Goal: Check status: Check status

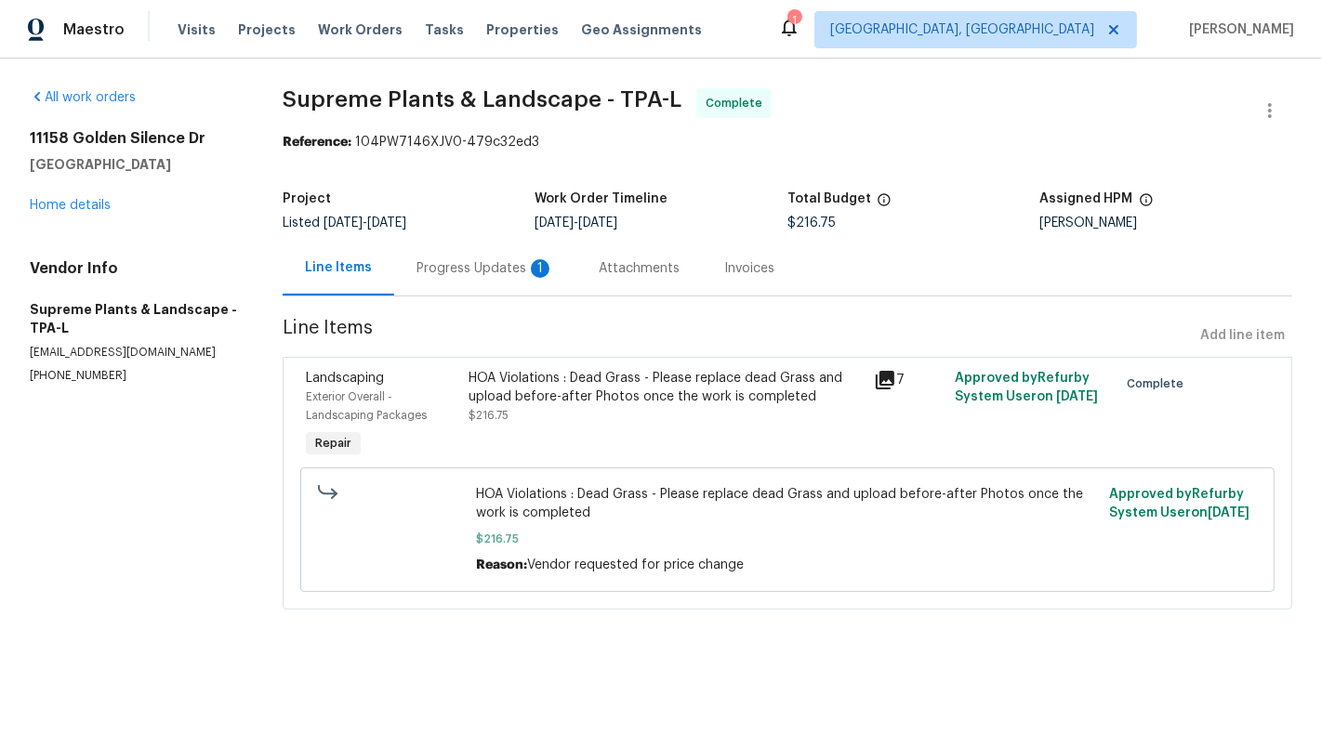
click at [497, 273] on div "Progress Updates 1" at bounding box center [485, 268] width 138 height 19
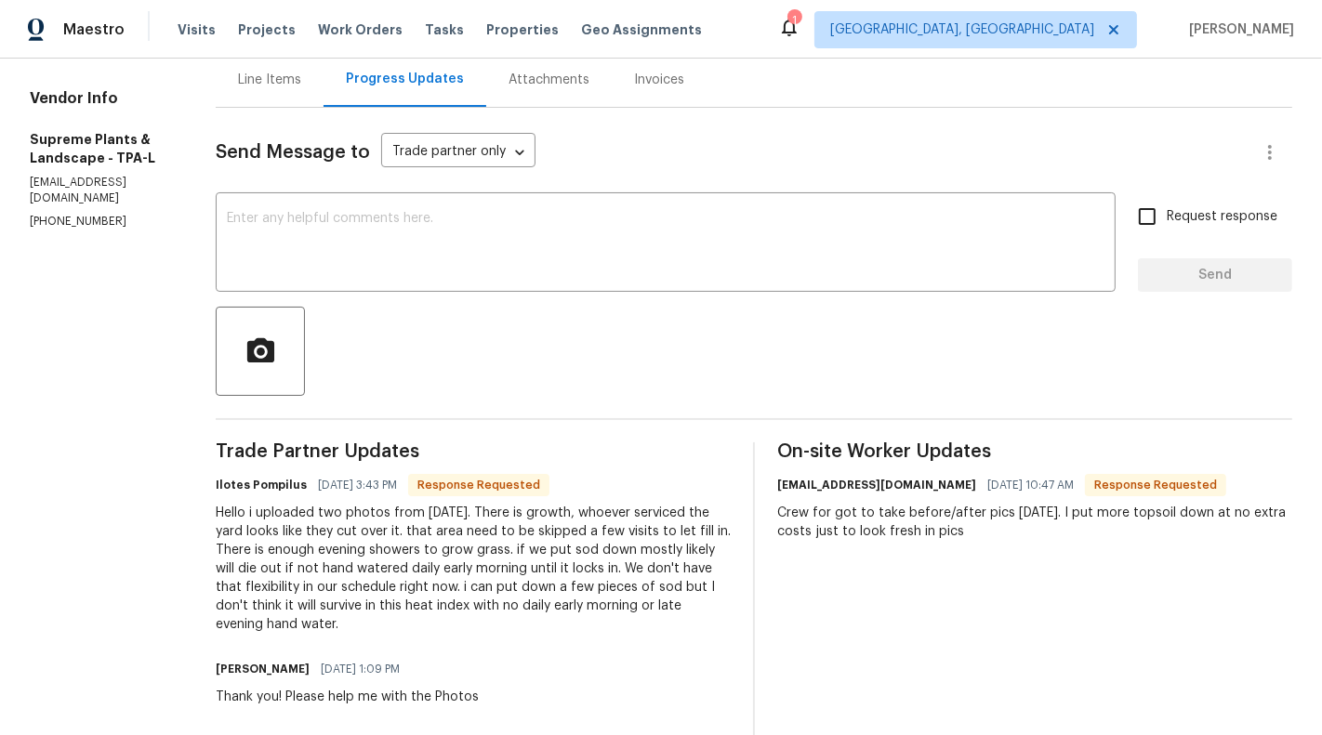
scroll to position [193, 0]
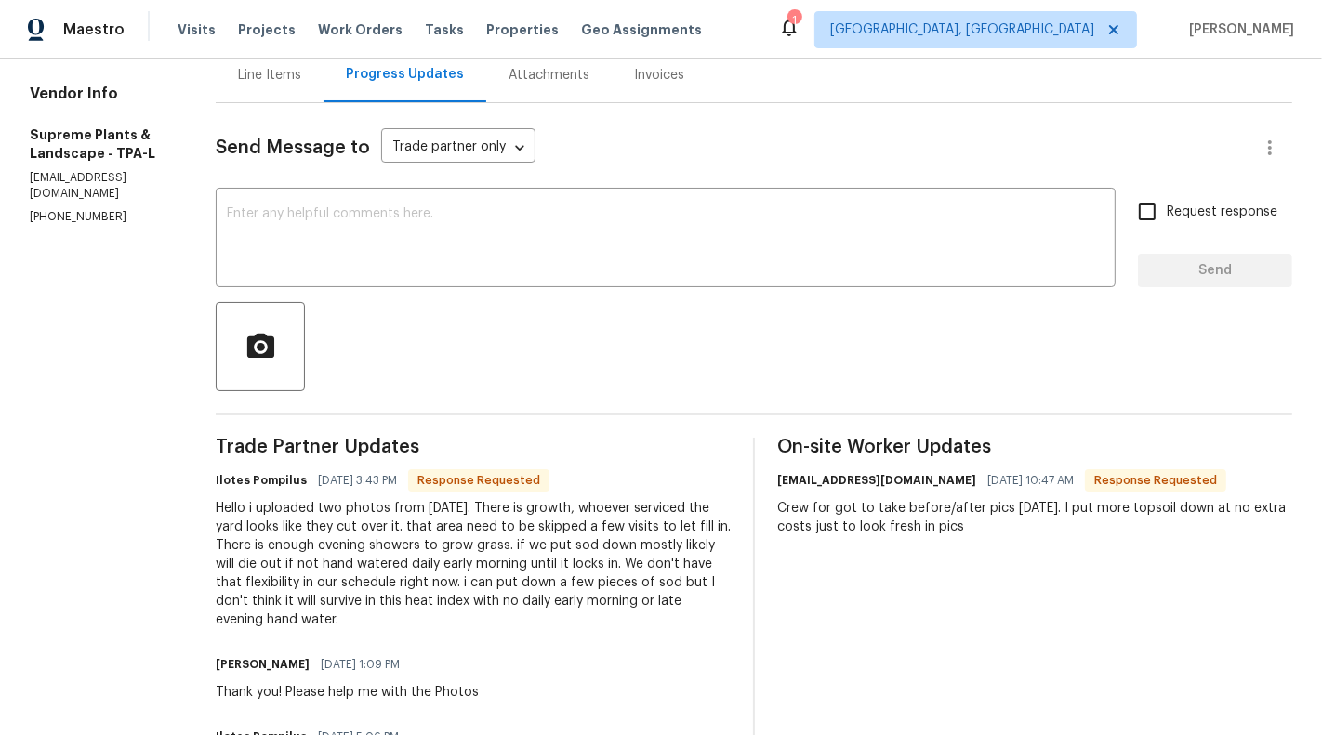
click at [250, 81] on div "Line Items" at bounding box center [269, 75] width 63 height 19
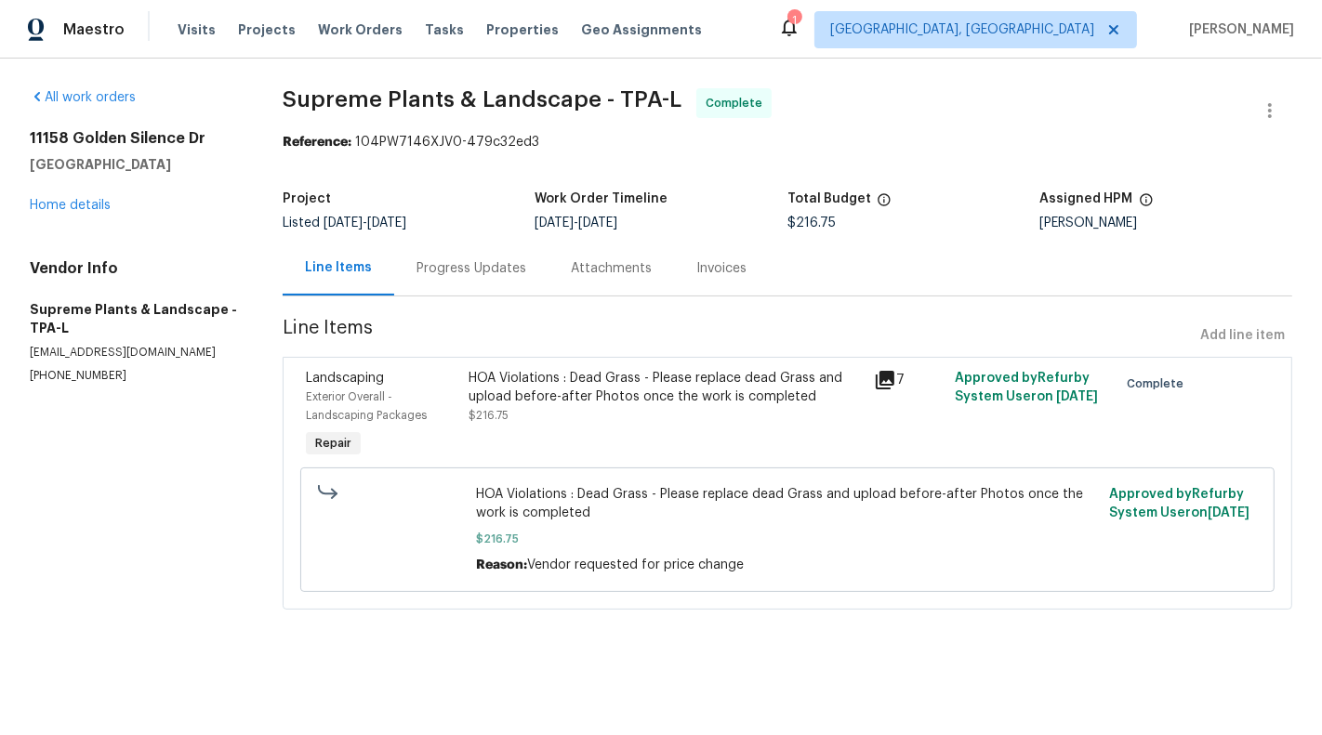
click at [549, 422] on div "HOA Violations : Dead Grass - Please replace dead Grass and upload before-after…" at bounding box center [665, 397] width 395 height 56
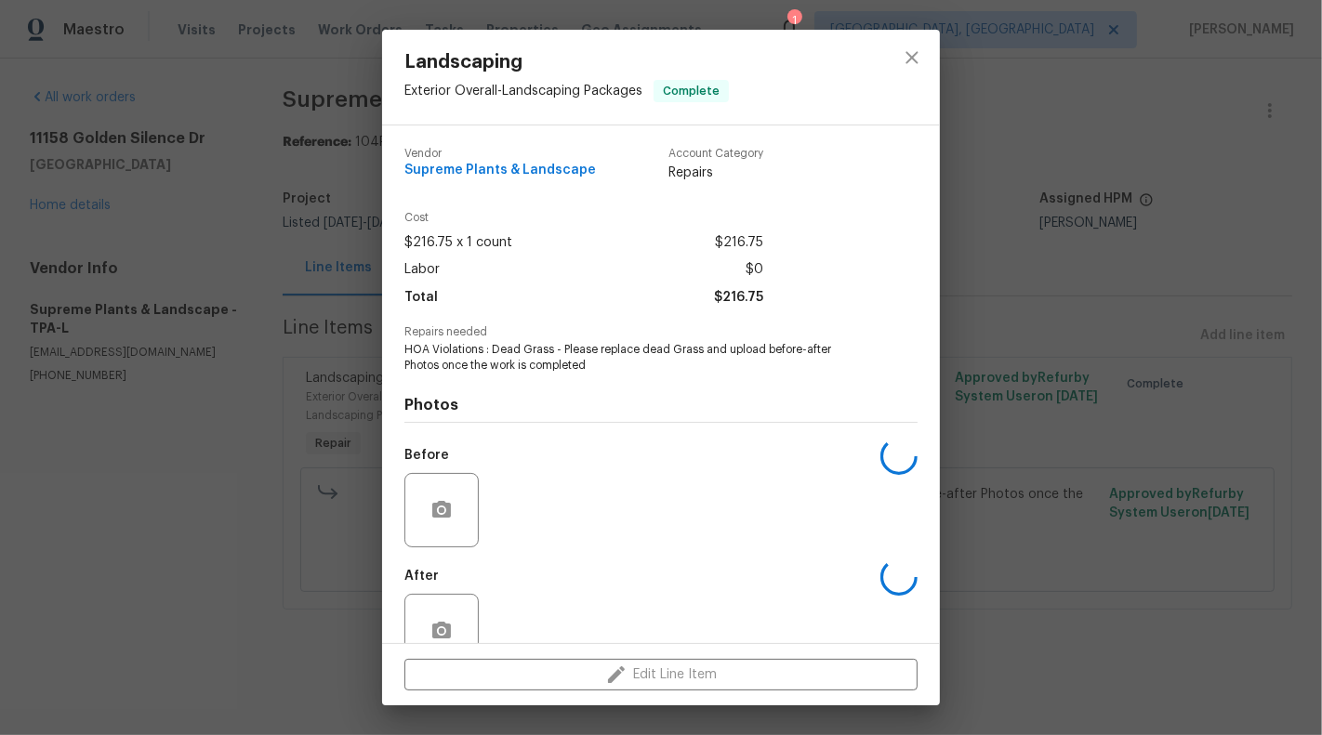
scroll to position [44, 0]
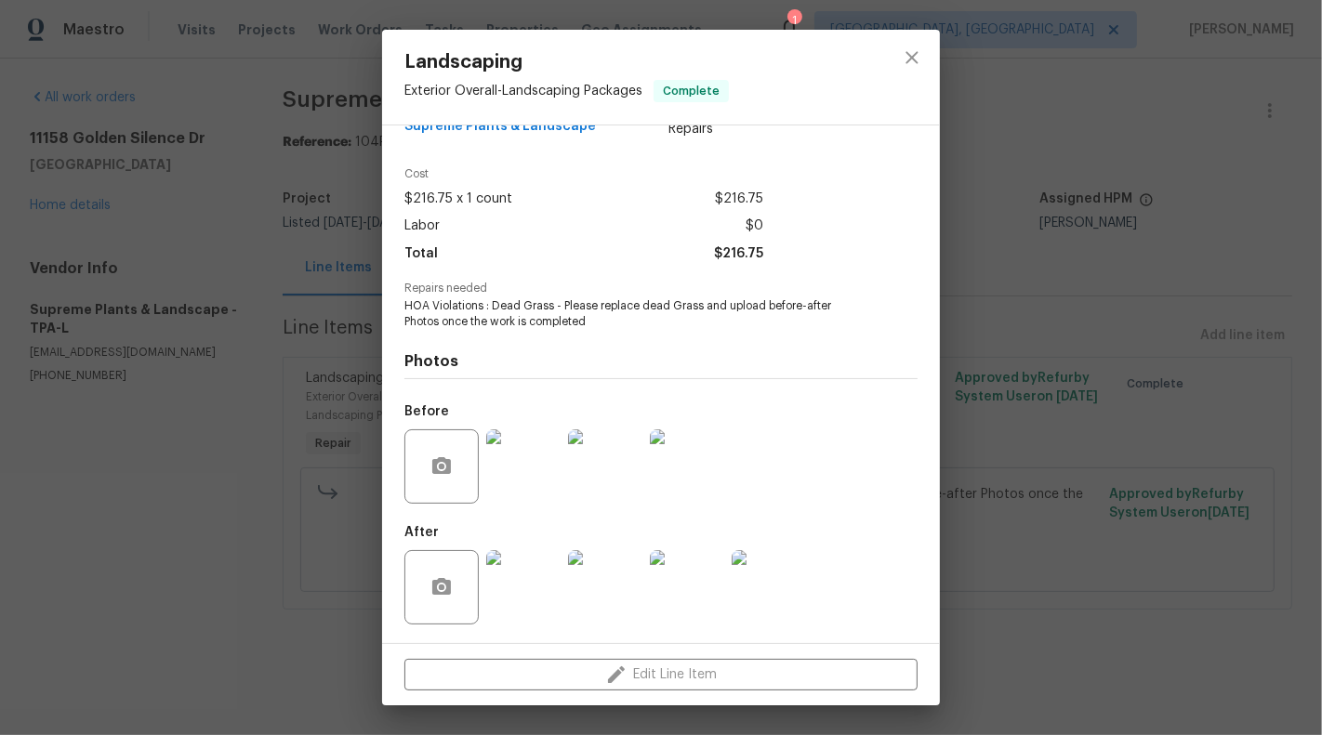
click at [518, 582] on img at bounding box center [523, 587] width 74 height 74
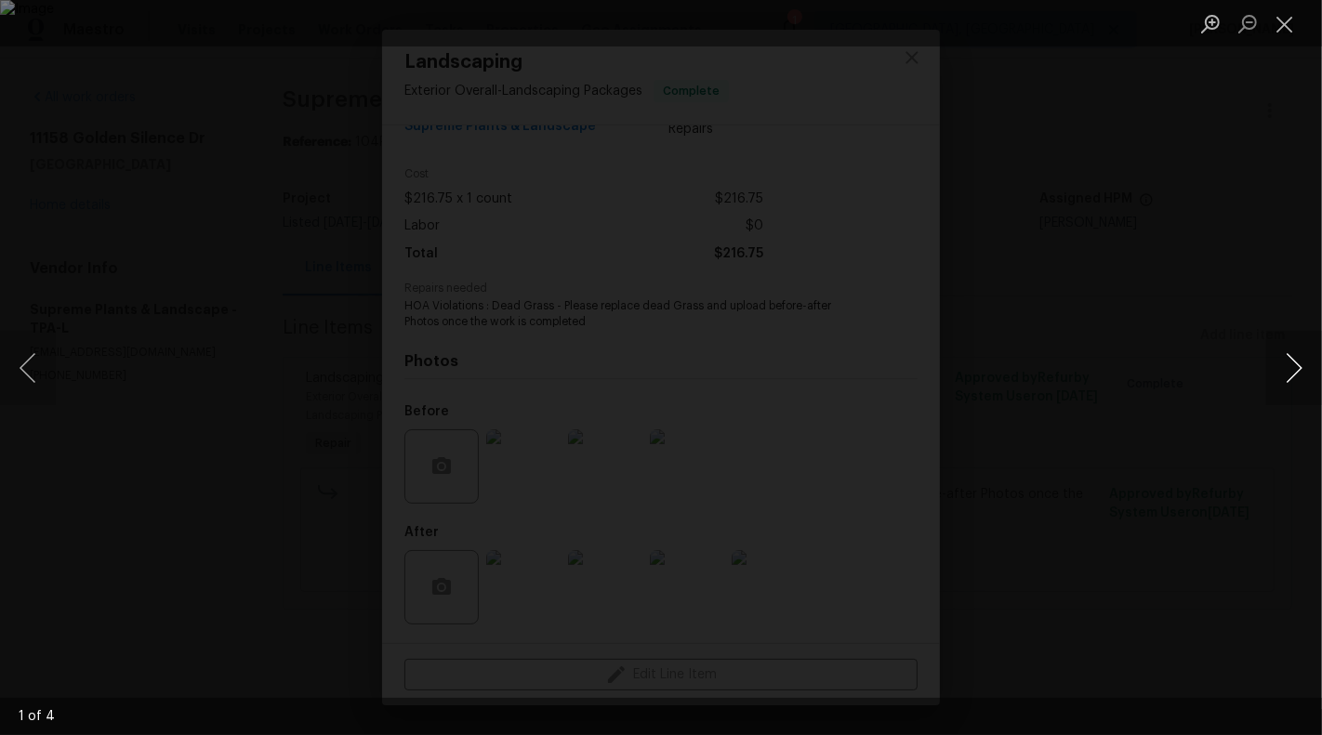
click at [1305, 366] on button "Next image" at bounding box center [1294, 368] width 56 height 74
click at [1283, 31] on button "Close lightbox" at bounding box center [1284, 23] width 37 height 33
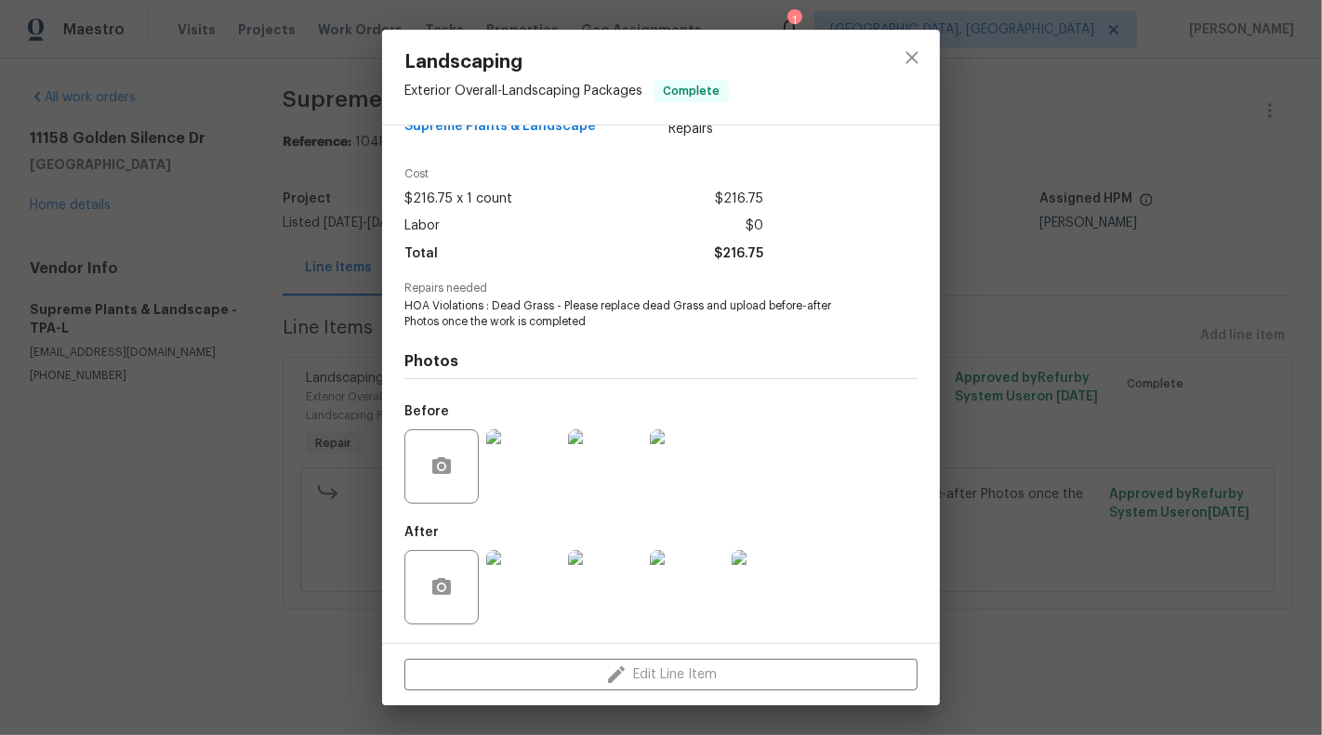
click at [528, 591] on img at bounding box center [523, 587] width 74 height 74
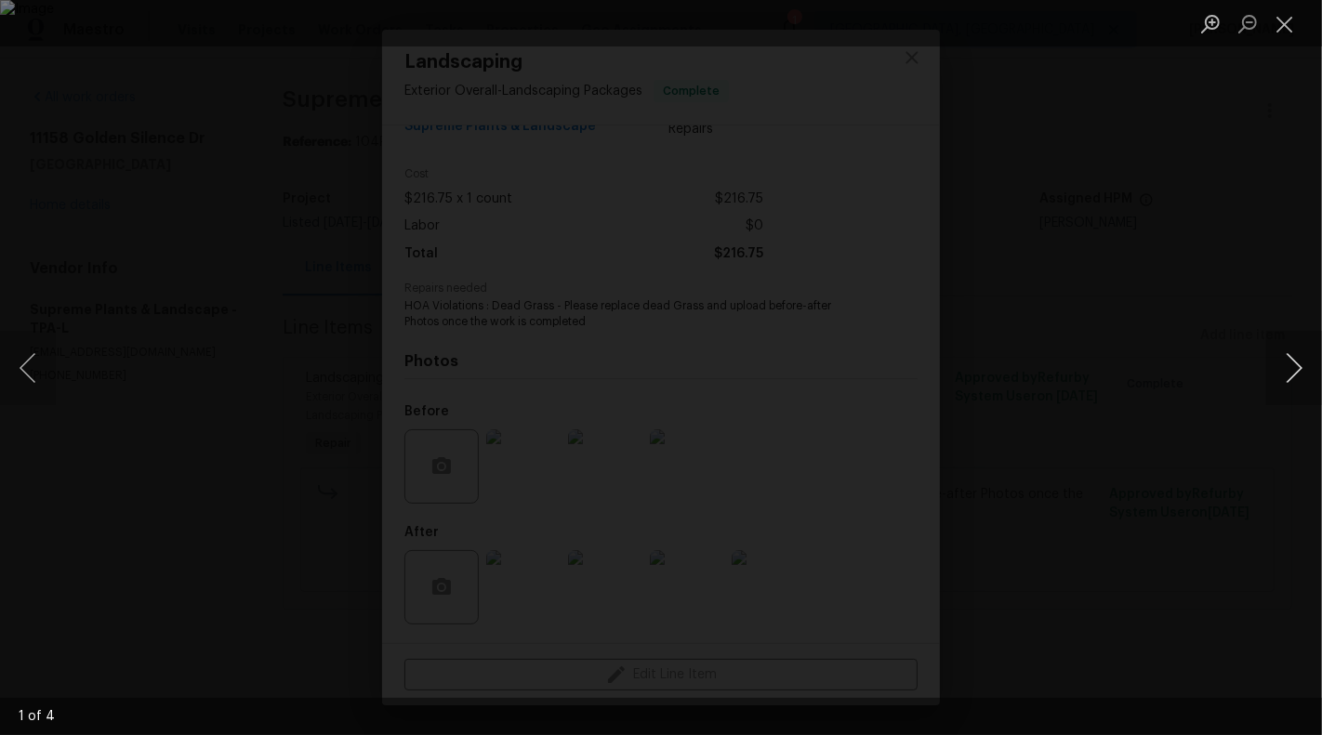
click at [1296, 358] on button "Next image" at bounding box center [1294, 368] width 56 height 74
click at [1293, 20] on button "Close lightbox" at bounding box center [1284, 23] width 37 height 33
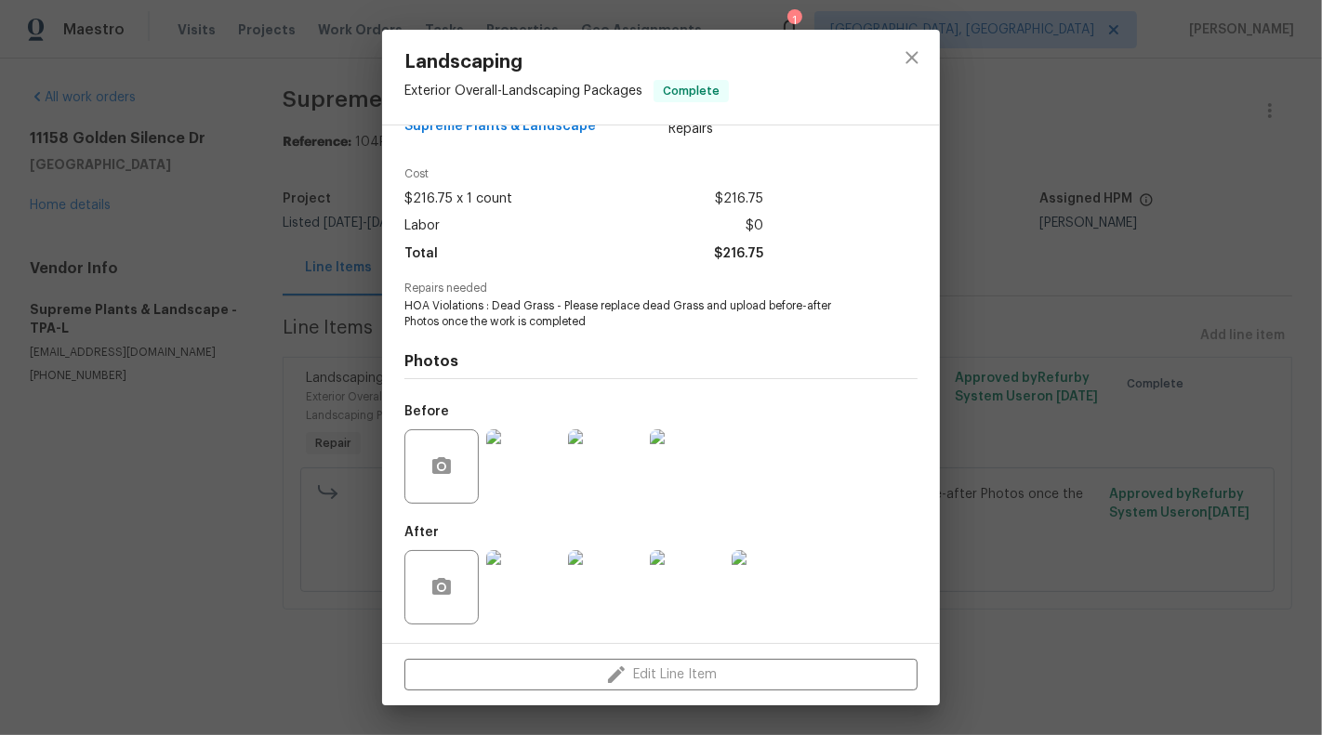
click at [190, 353] on div "Landscaping Exterior Overall - Landscaping Packages Complete Vendor Supreme Pla…" at bounding box center [661, 367] width 1322 height 735
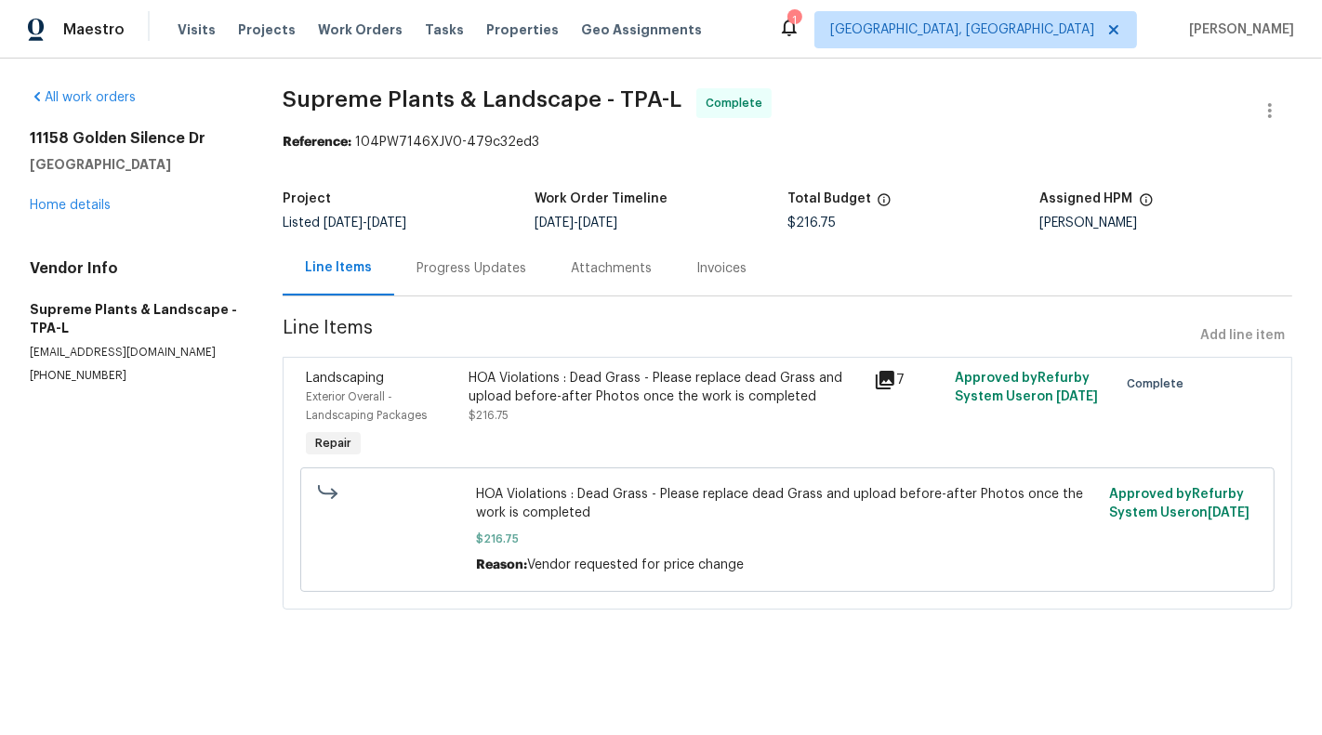
click at [443, 284] on div "Progress Updates" at bounding box center [471, 268] width 154 height 55
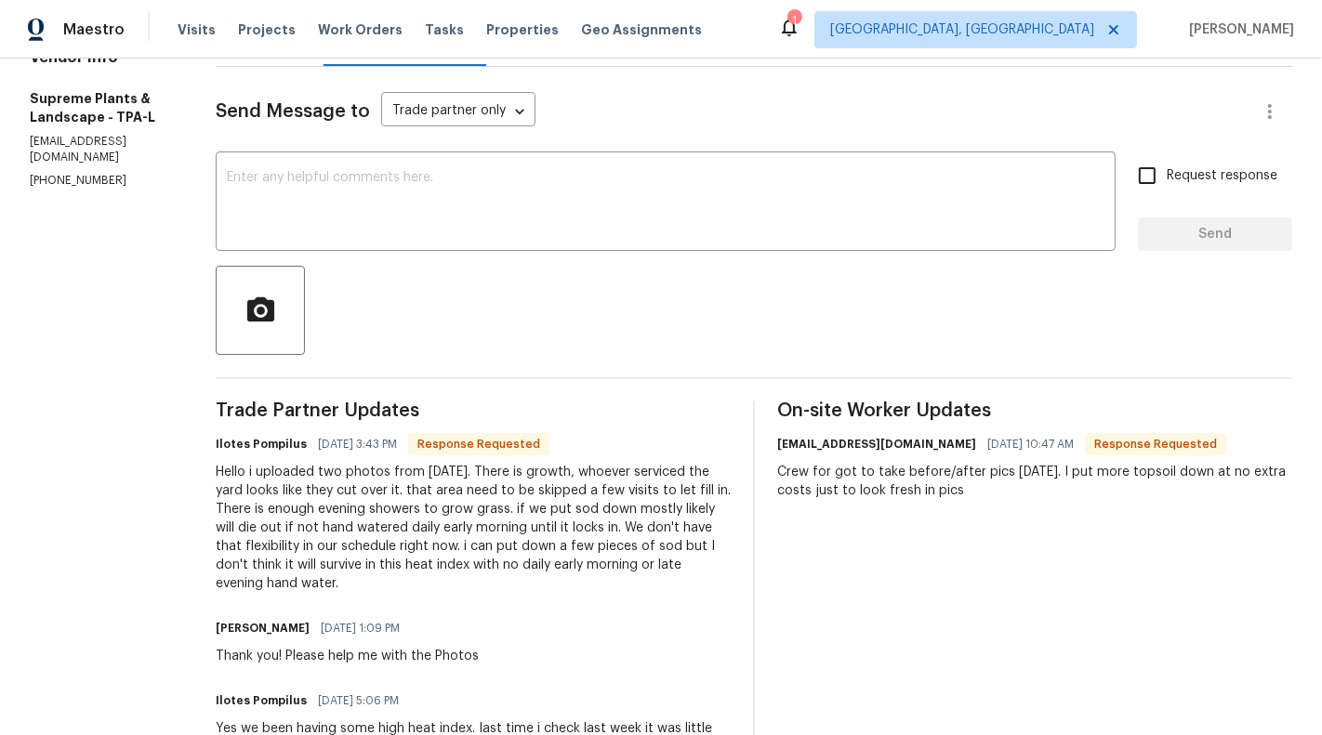
scroll to position [221, 0]
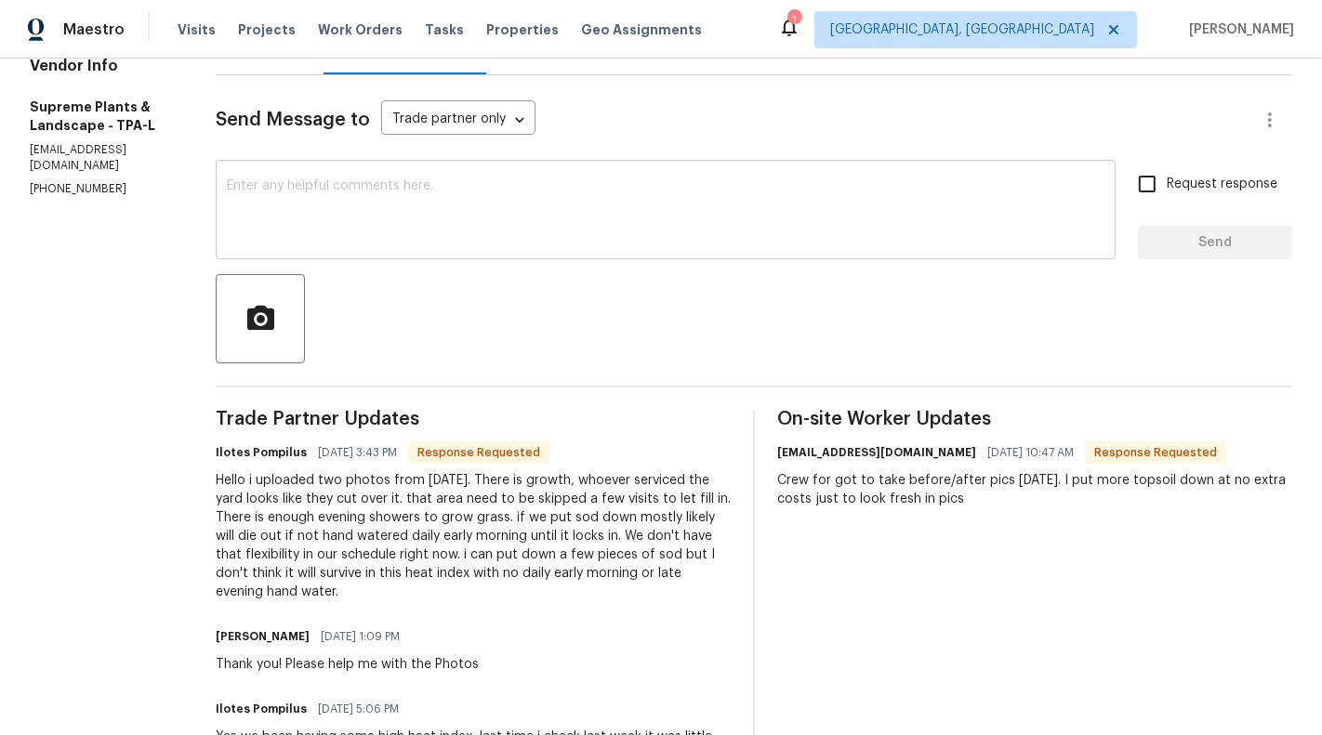
click at [572, 233] on textarea at bounding box center [665, 211] width 877 height 65
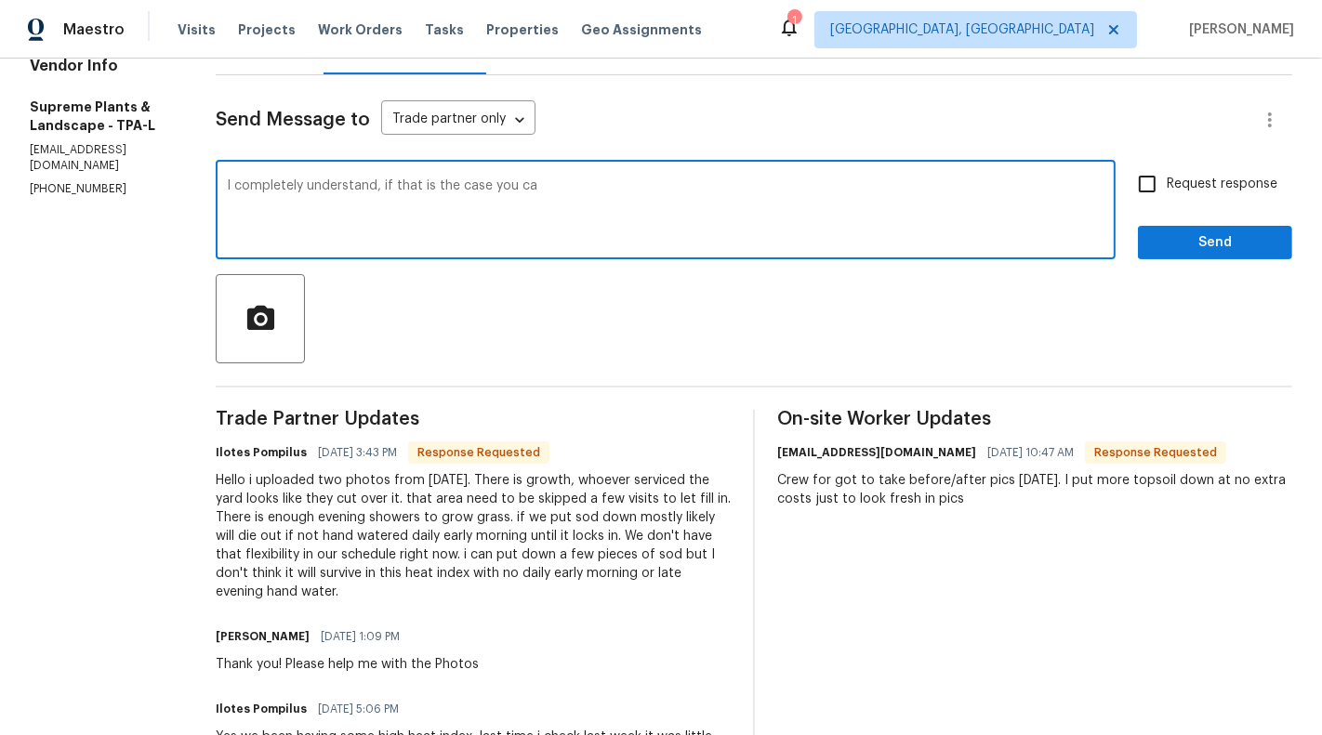
type textarea "I completely understand, if that is the case you can"
click at [472, 185] on textarea "I completely understand, if that is the case you can" at bounding box center [665, 211] width 877 height 65
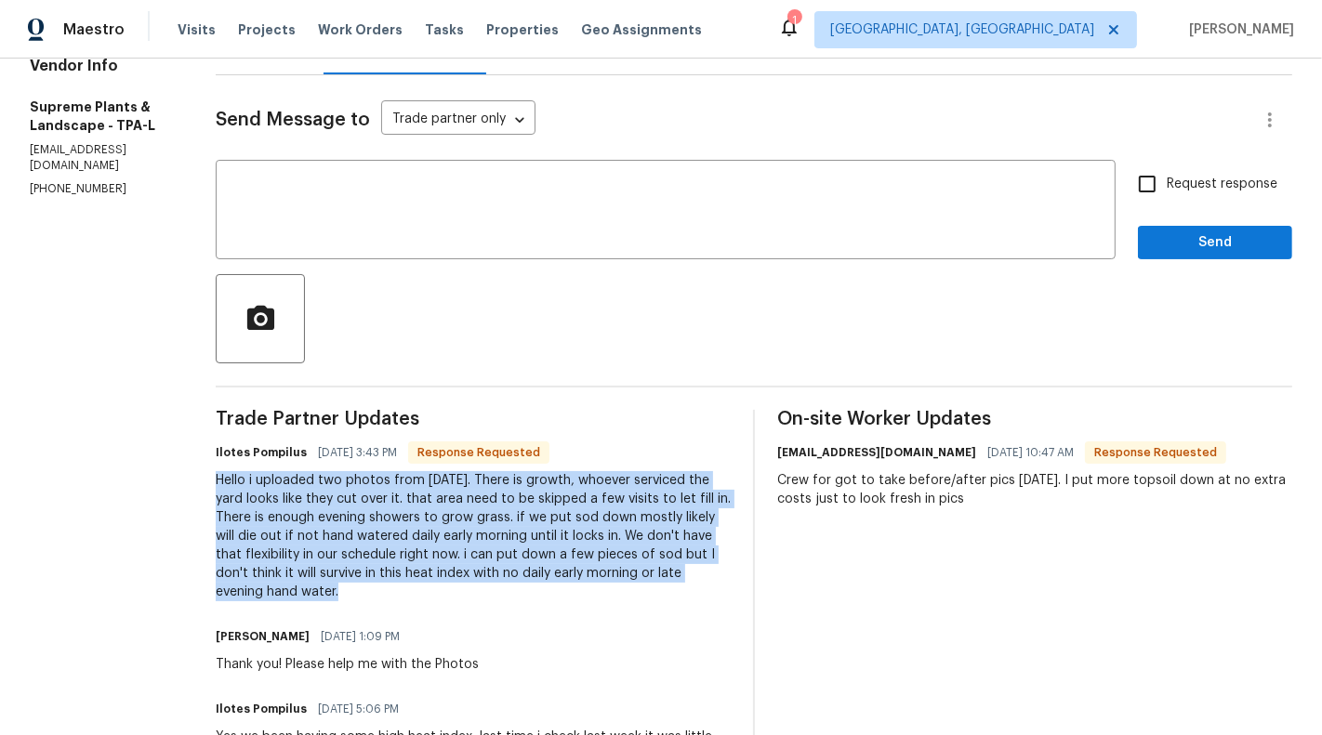
drag, startPoint x: 212, startPoint y: 479, endPoint x: 388, endPoint y: 588, distance: 207.1
click at [388, 588] on div "Hello i uploaded two photos from [DATE]. There is growth, whoever serviced the …" at bounding box center [473, 536] width 515 height 130
copy div "Hello i uploaded two photos from [DATE]. There is growth, whoever serviced the …"
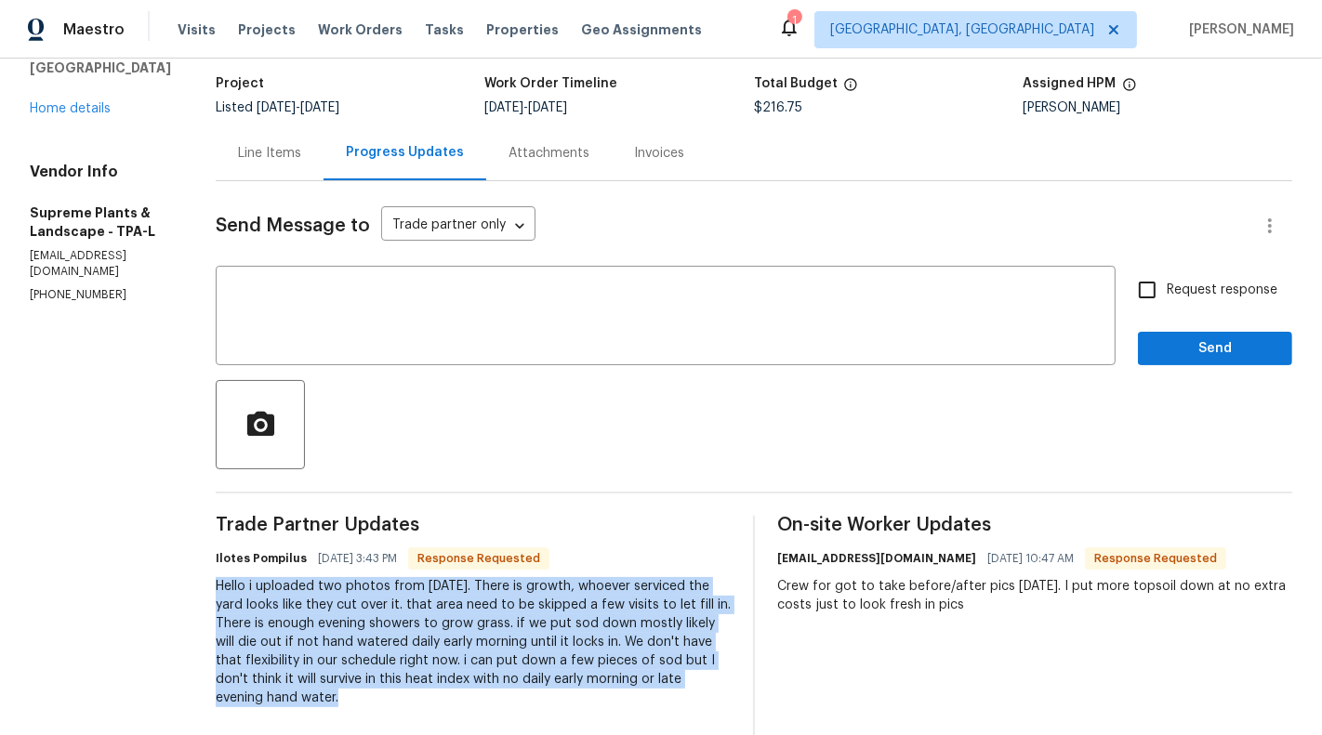
scroll to position [0, 0]
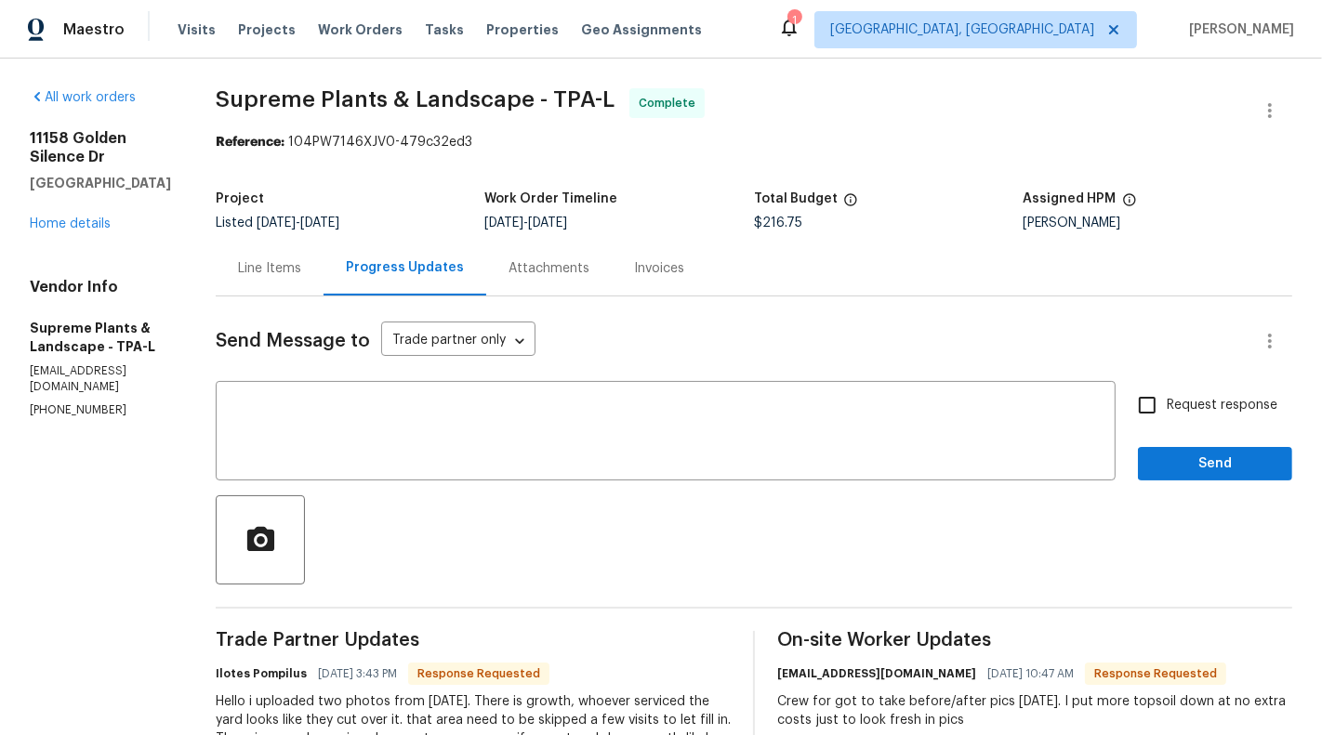
click at [274, 261] on div "Line Items" at bounding box center [269, 268] width 63 height 19
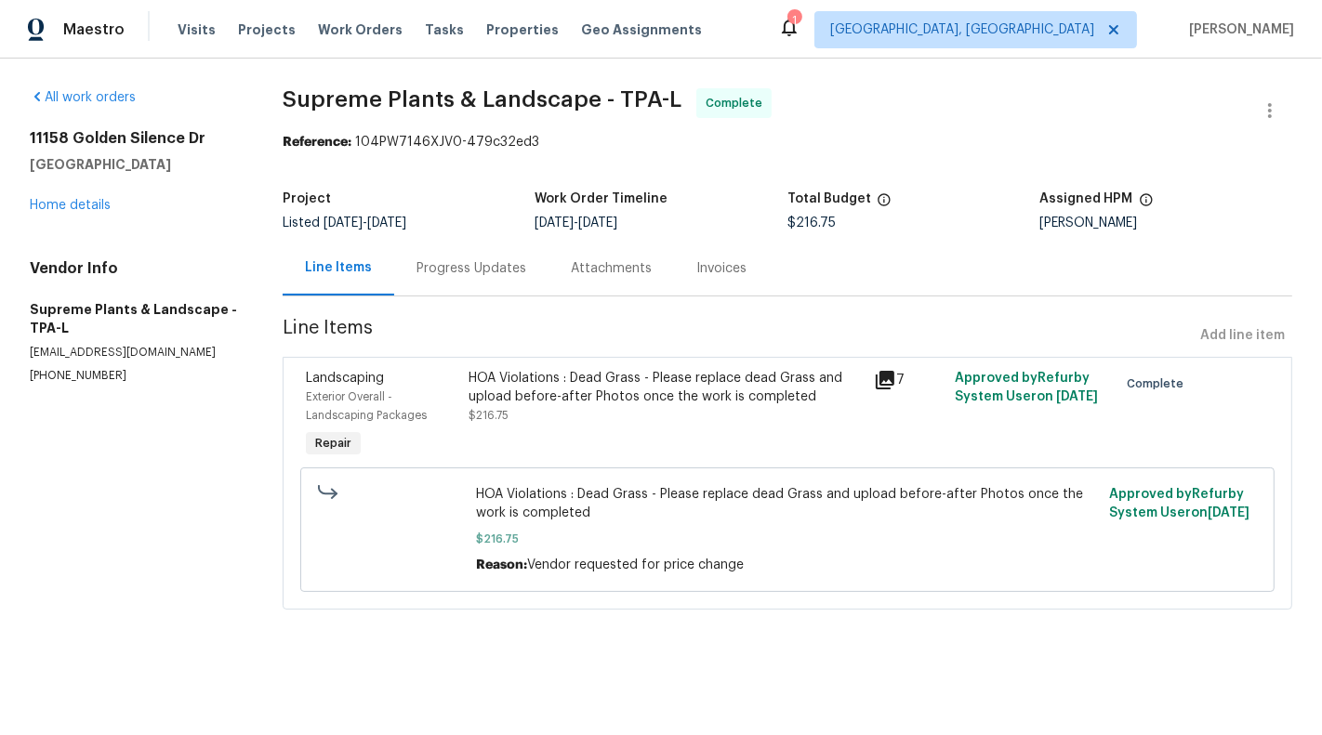
click at [529, 386] on div "HOA Violations : Dead Grass - Please replace dead Grass and upload before-after…" at bounding box center [665, 387] width 395 height 37
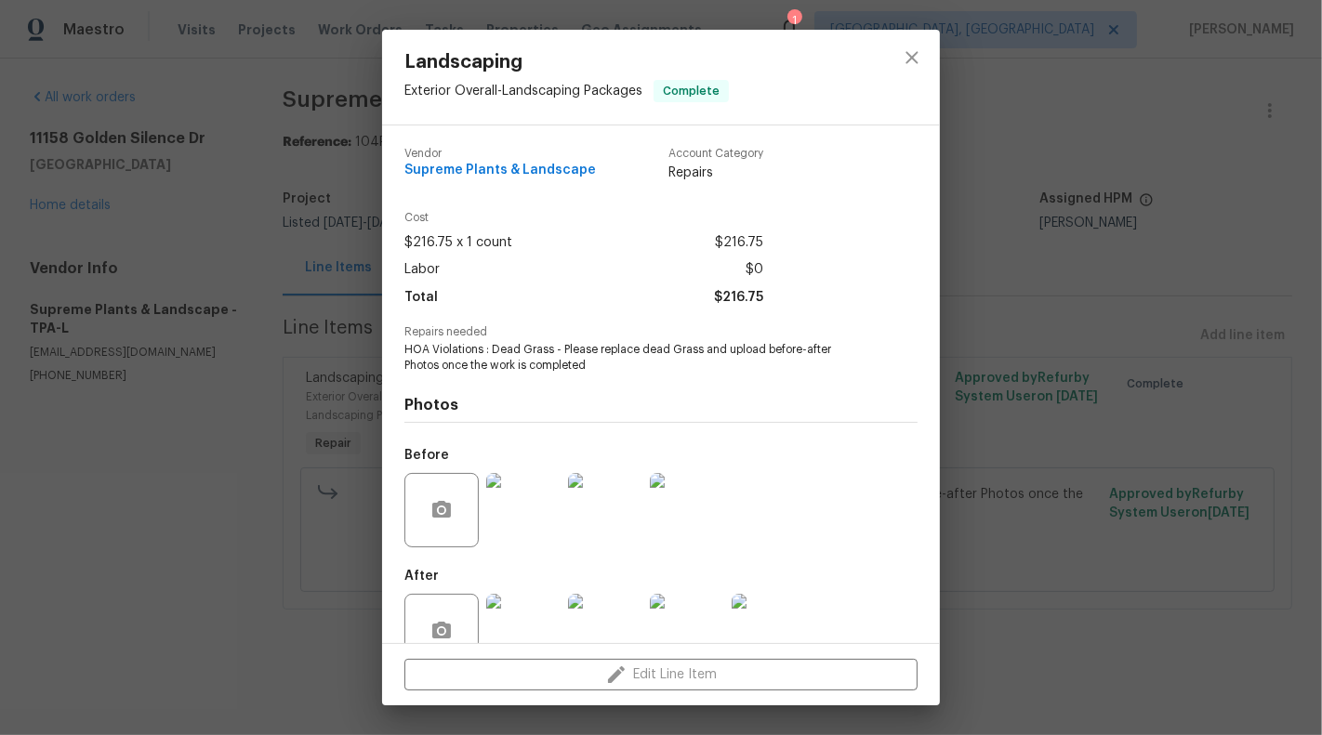
scroll to position [44, 0]
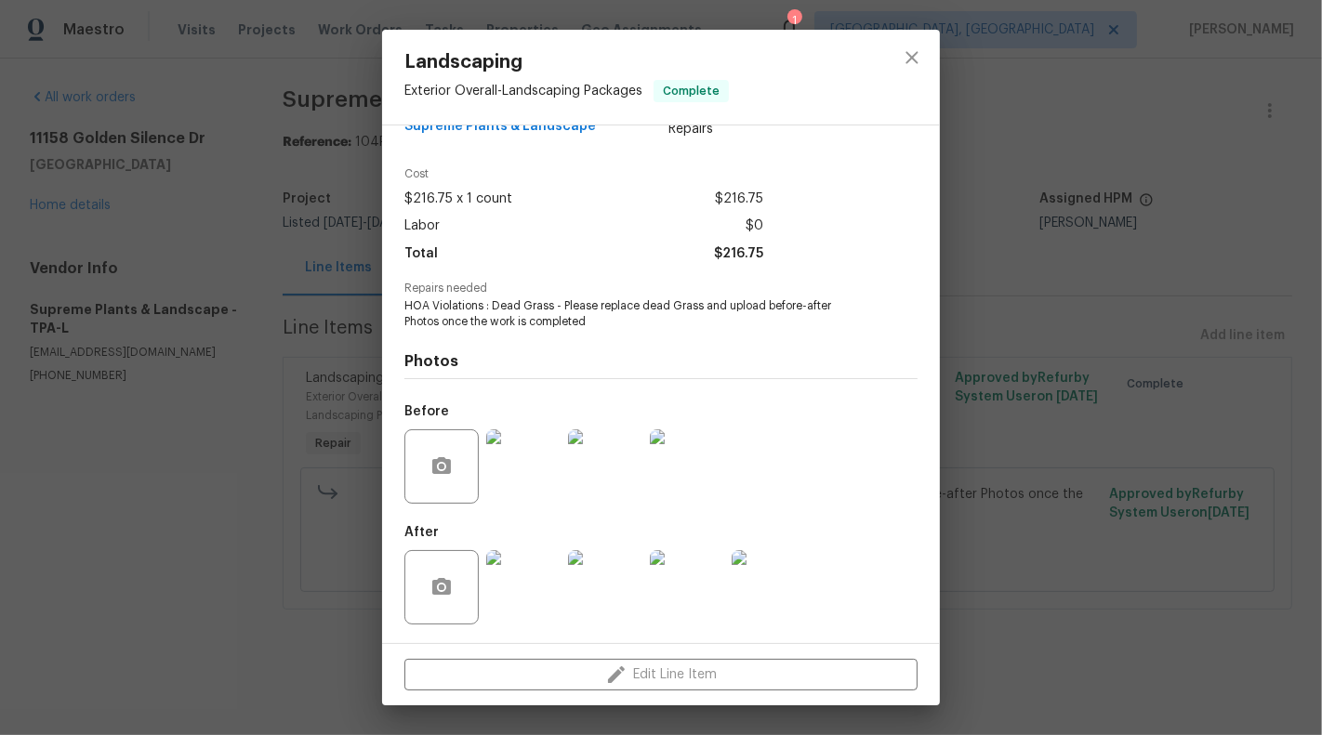
click at [521, 613] on img at bounding box center [523, 587] width 74 height 74
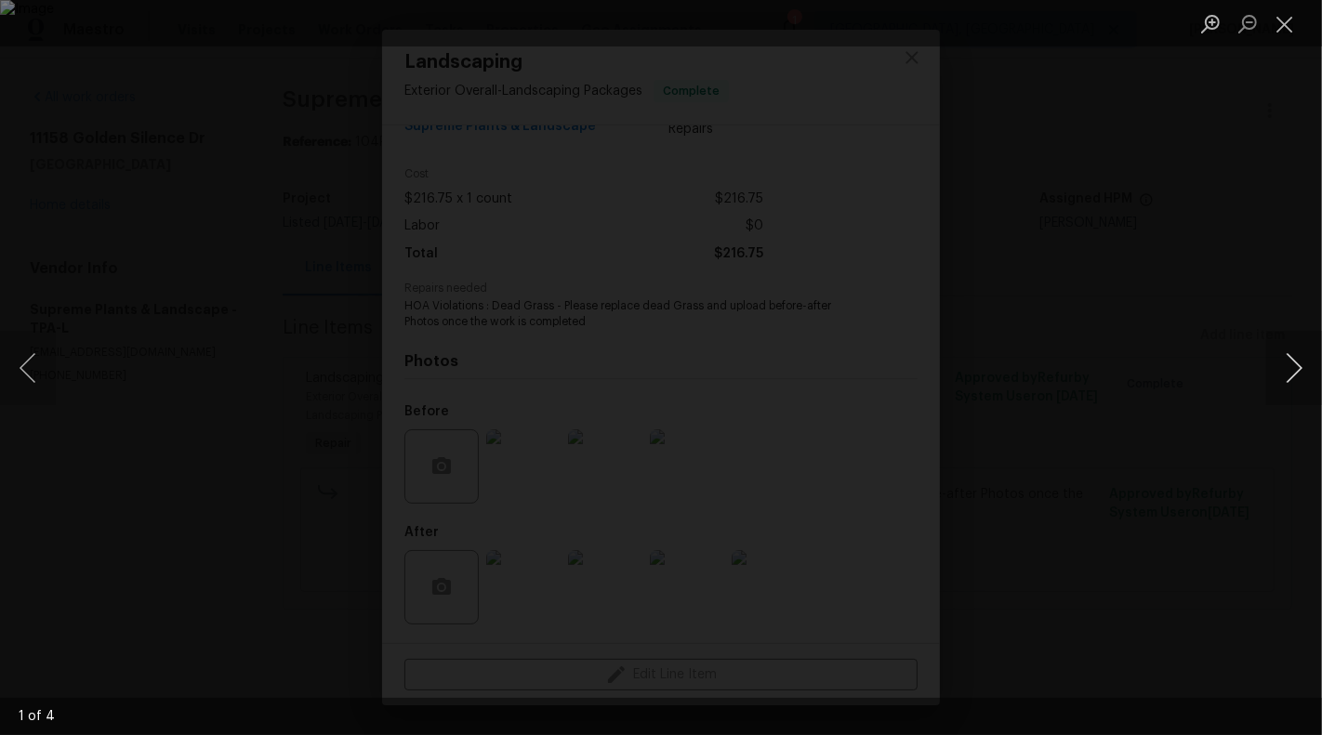
click at [1290, 357] on button "Next image" at bounding box center [1294, 368] width 56 height 74
click at [1276, 27] on button "Close lightbox" at bounding box center [1284, 23] width 37 height 33
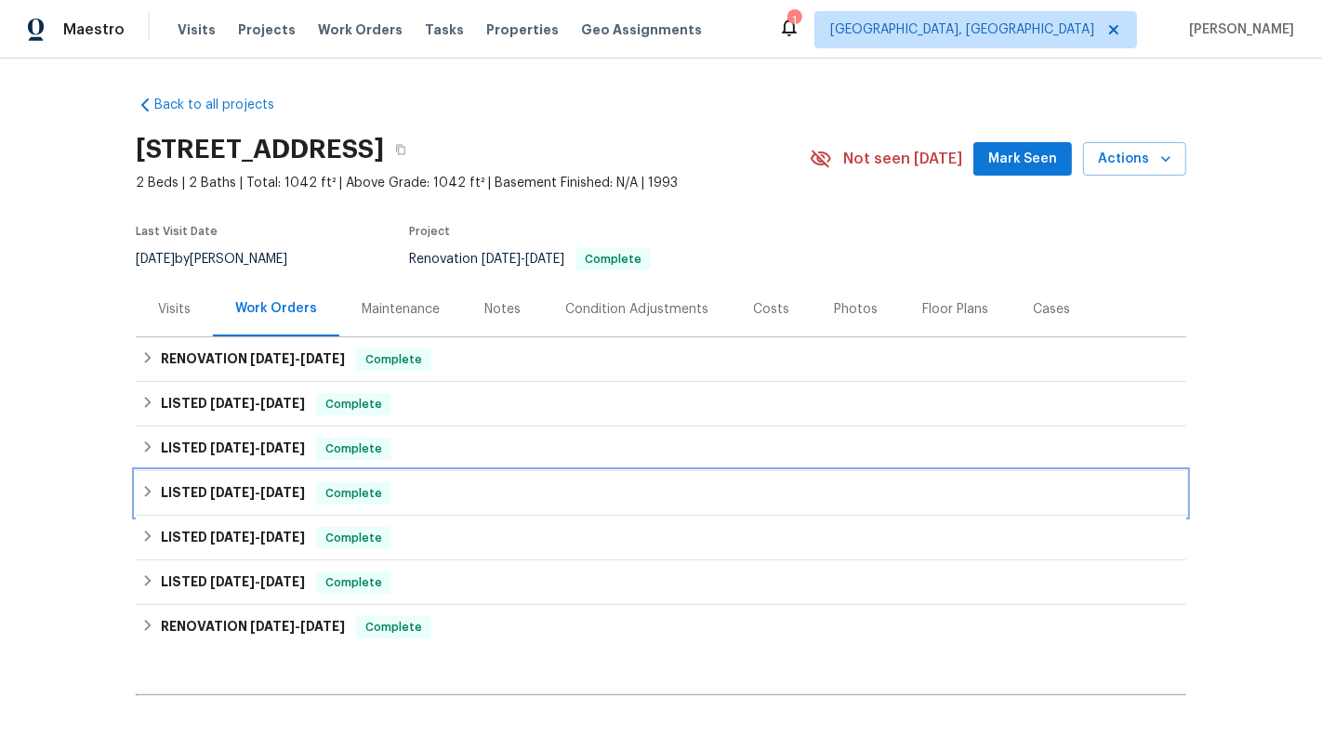
click at [408, 491] on div "LISTED 2/21/25 - 2/26/25 Complete" at bounding box center [660, 493] width 1039 height 22
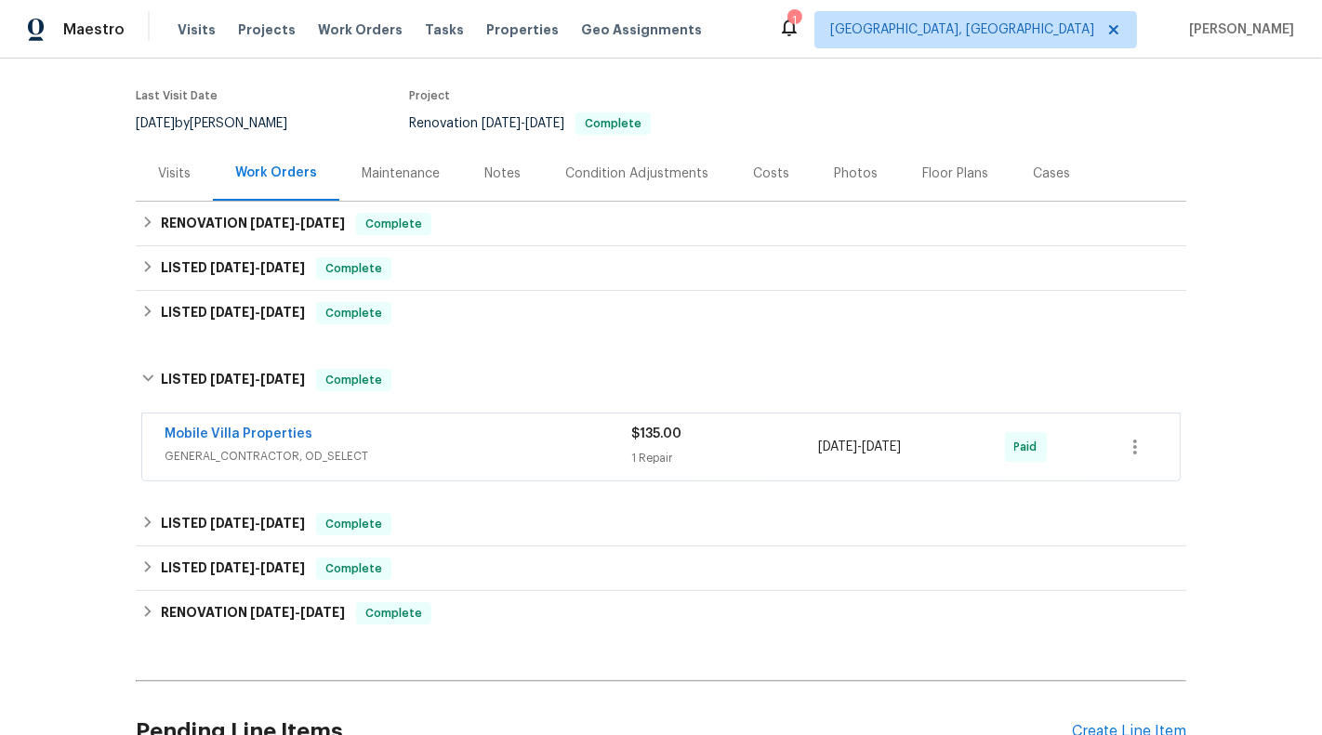
click at [491, 440] on div "Mobile Villa Properties" at bounding box center [398, 436] width 467 height 22
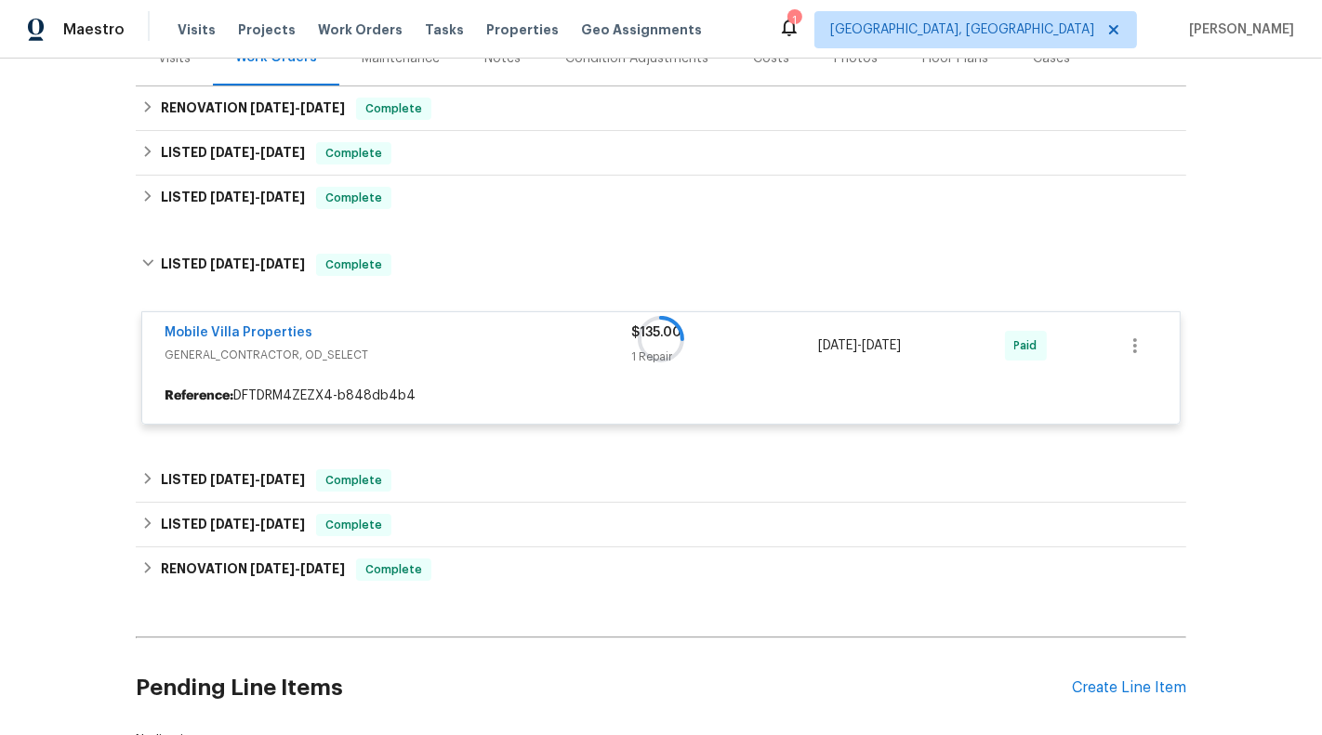
scroll to position [302, 0]
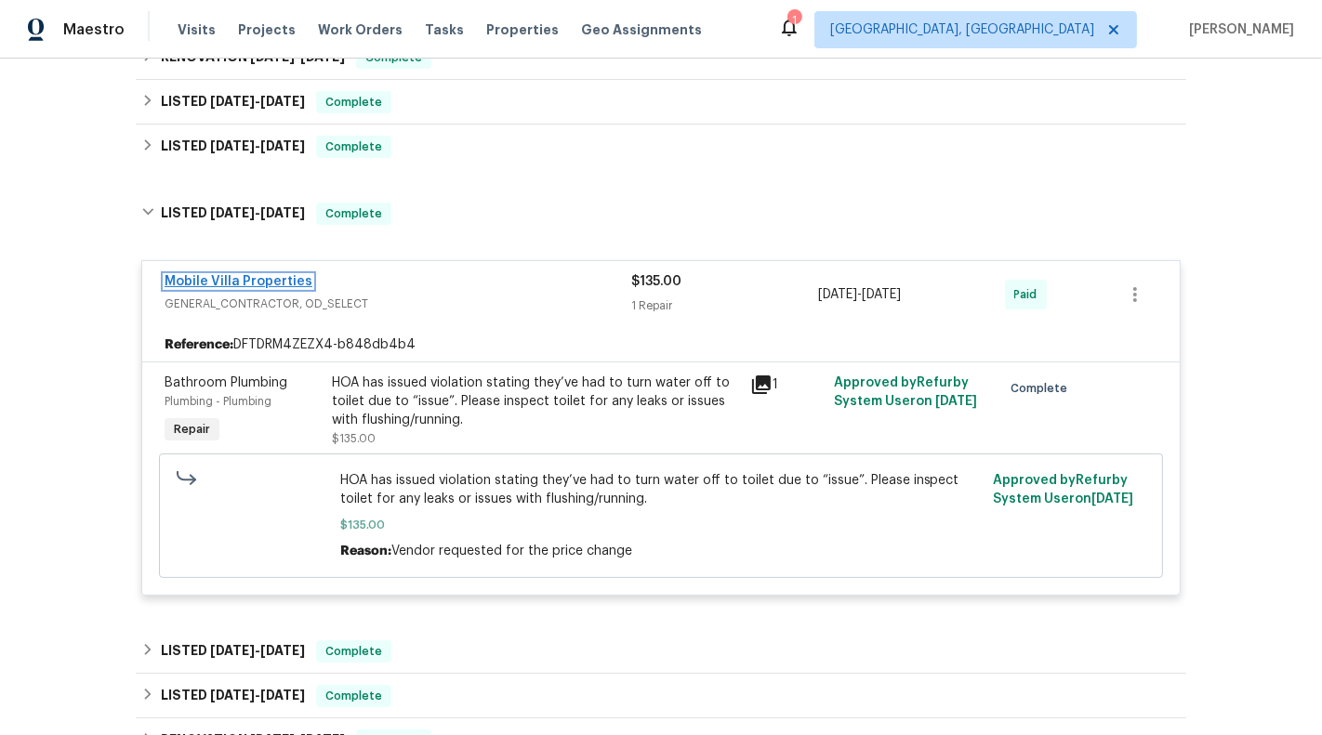
click at [254, 275] on link "Mobile Villa Properties" at bounding box center [239, 281] width 148 height 13
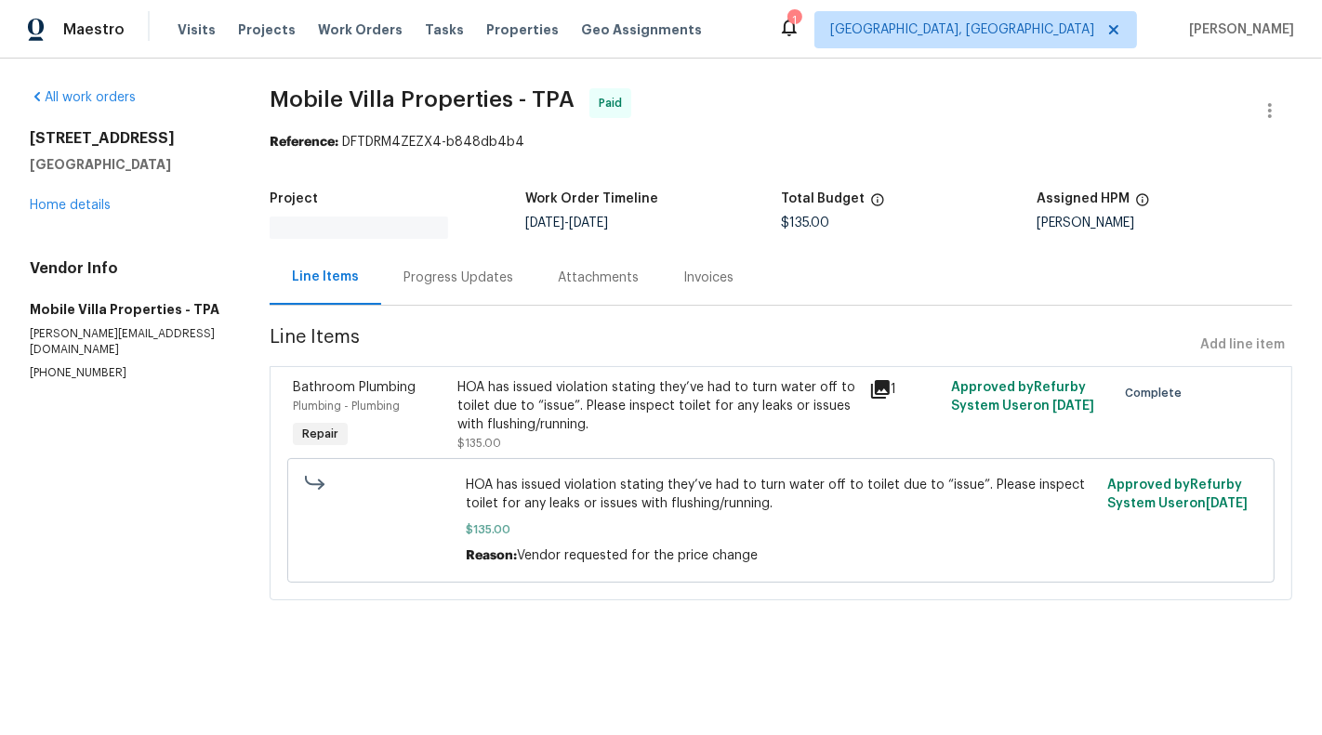
click at [556, 429] on div "HOA has issued violation stating they’ve had to turn water off to toilet due to…" at bounding box center [657, 415] width 400 height 74
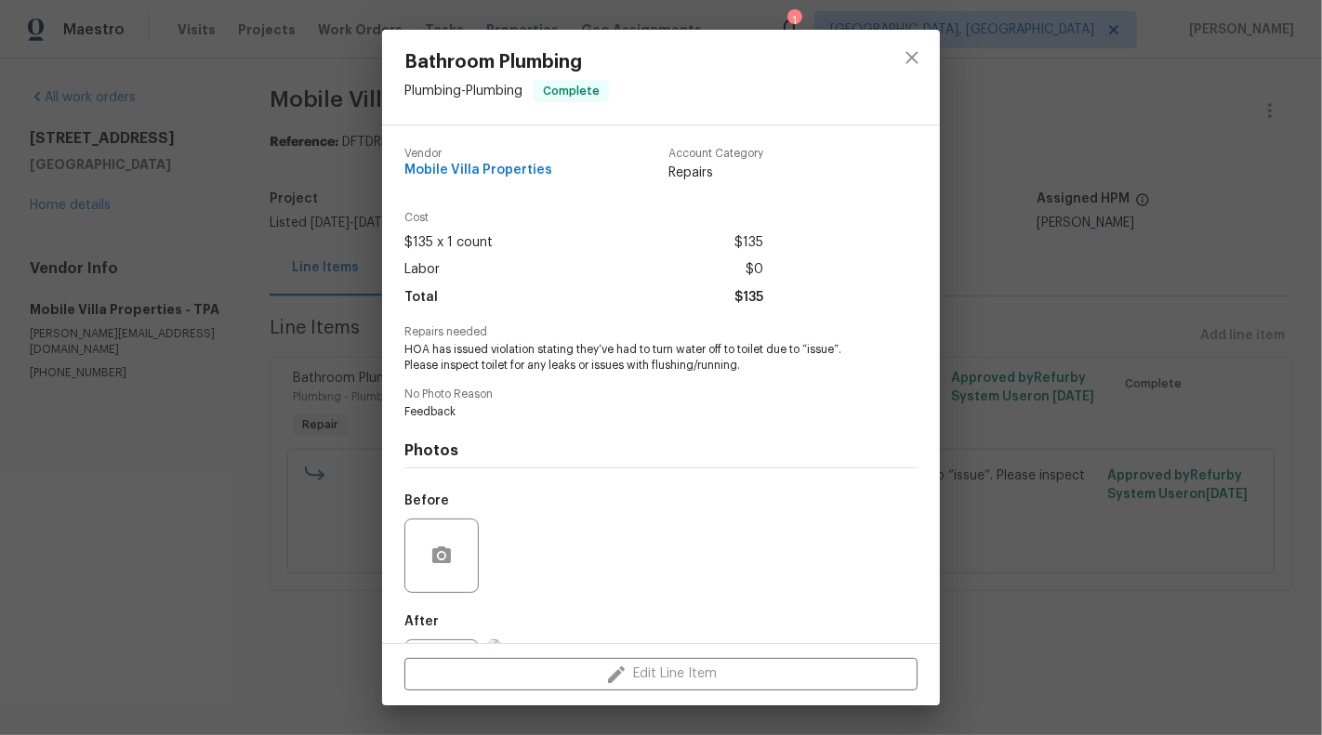
scroll to position [90, 0]
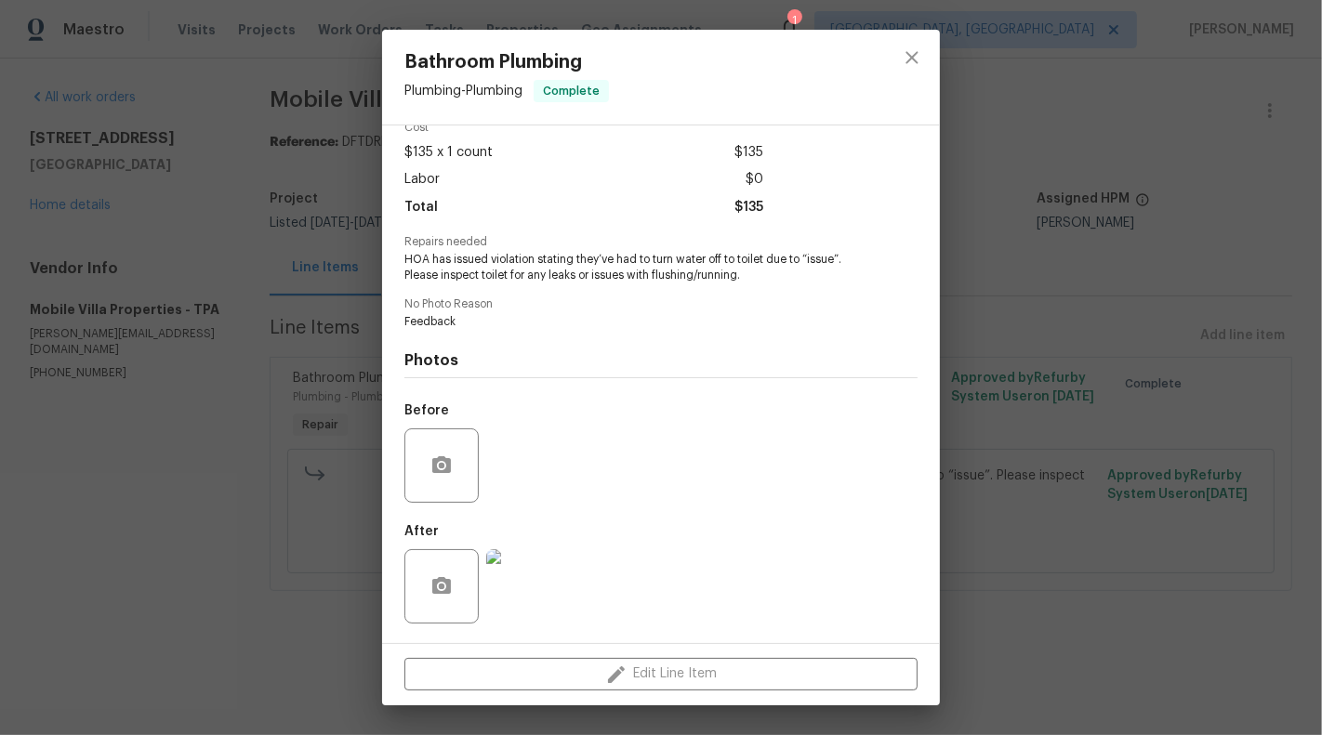
click at [514, 607] on img at bounding box center [523, 586] width 74 height 74
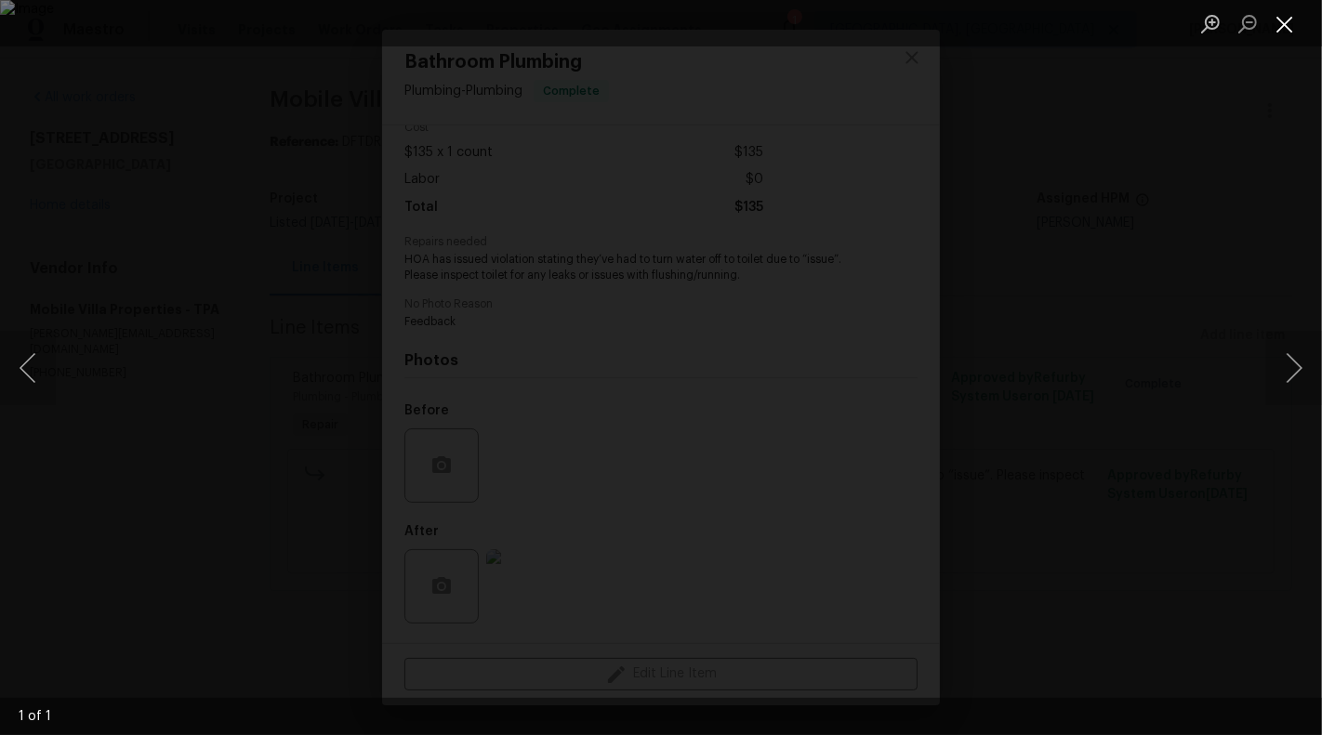
click at [1283, 32] on button "Close lightbox" at bounding box center [1284, 23] width 37 height 33
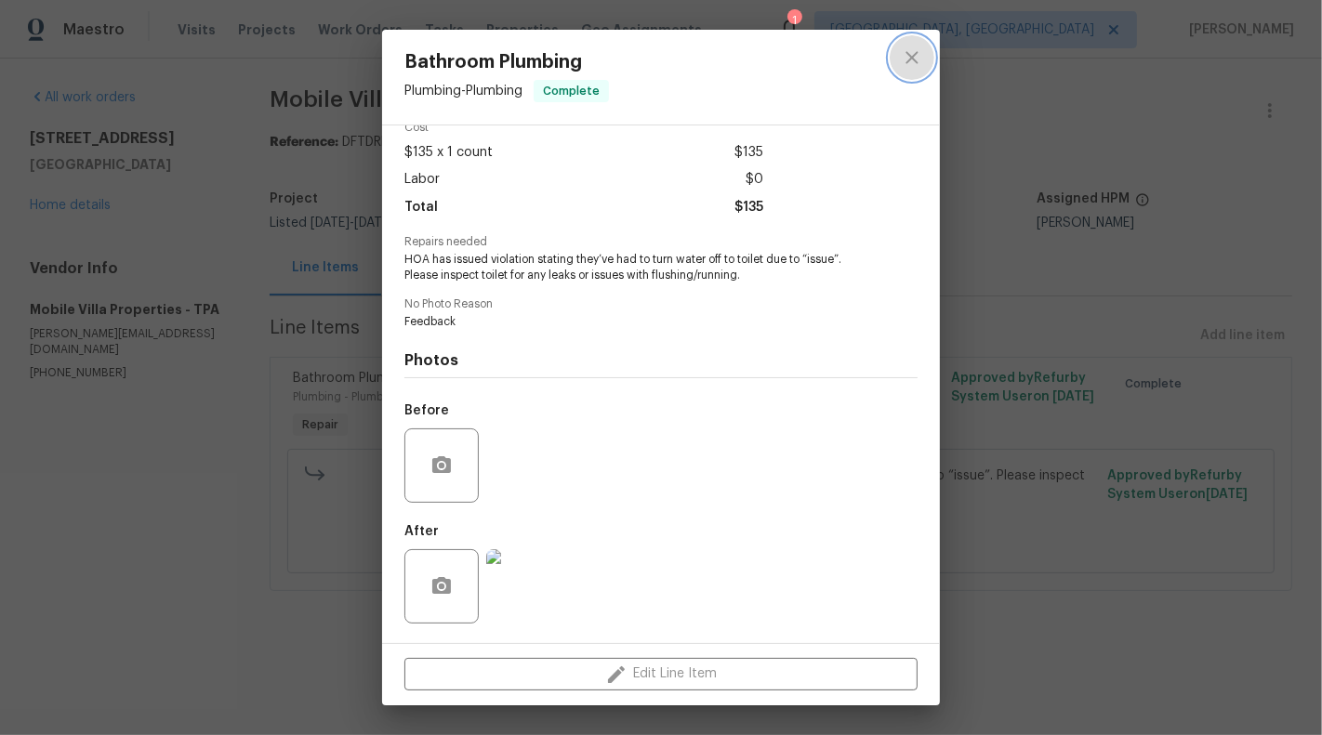
click at [919, 59] on icon "close" at bounding box center [912, 57] width 22 height 22
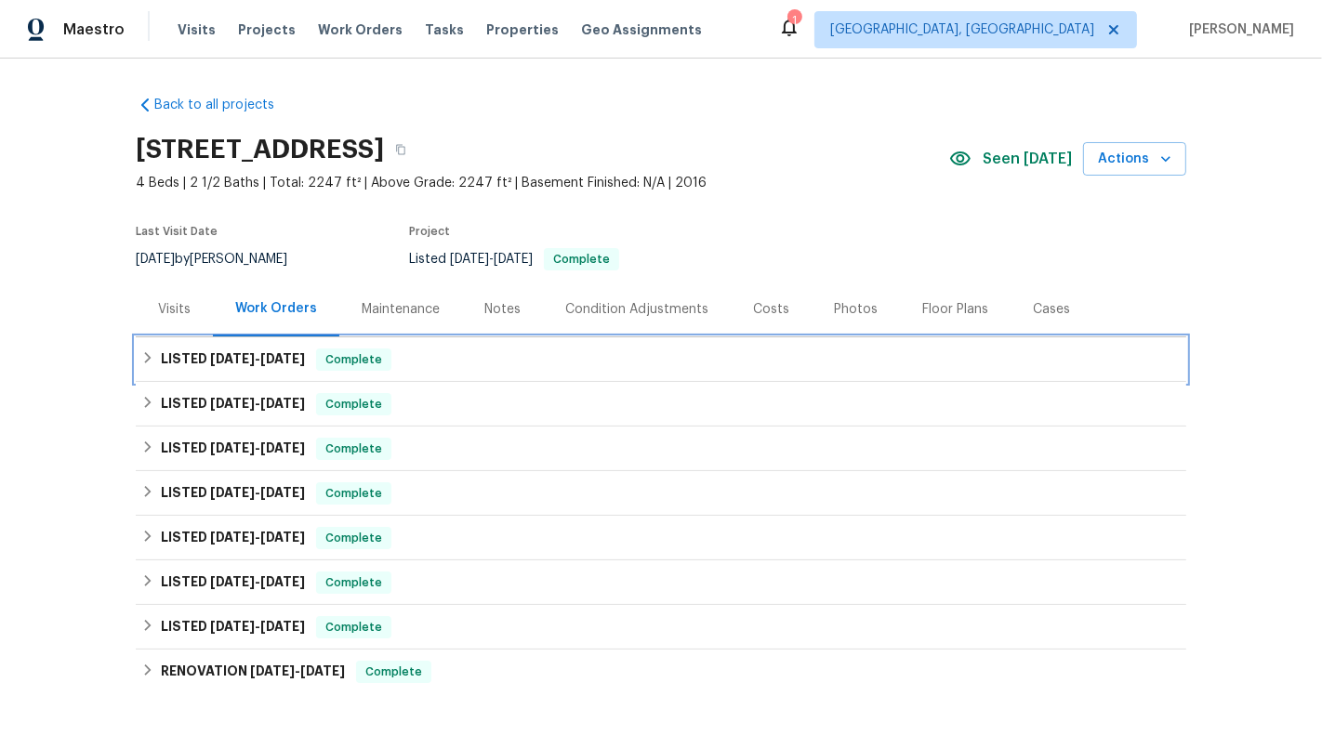
click at [401, 363] on div "LISTED [DATE] - [DATE] Complete" at bounding box center [660, 360] width 1039 height 22
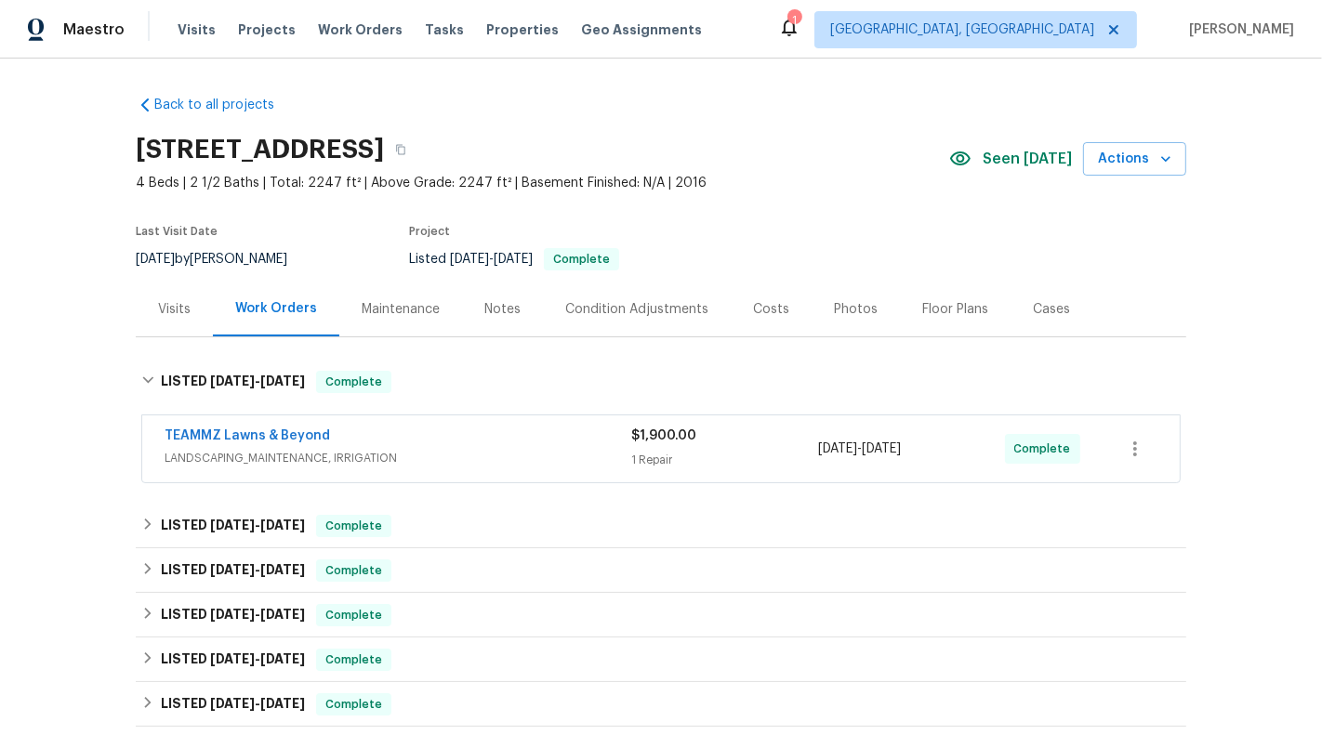
click at [455, 446] on div "TEAMMZ Lawns & Beyond" at bounding box center [398, 438] width 467 height 22
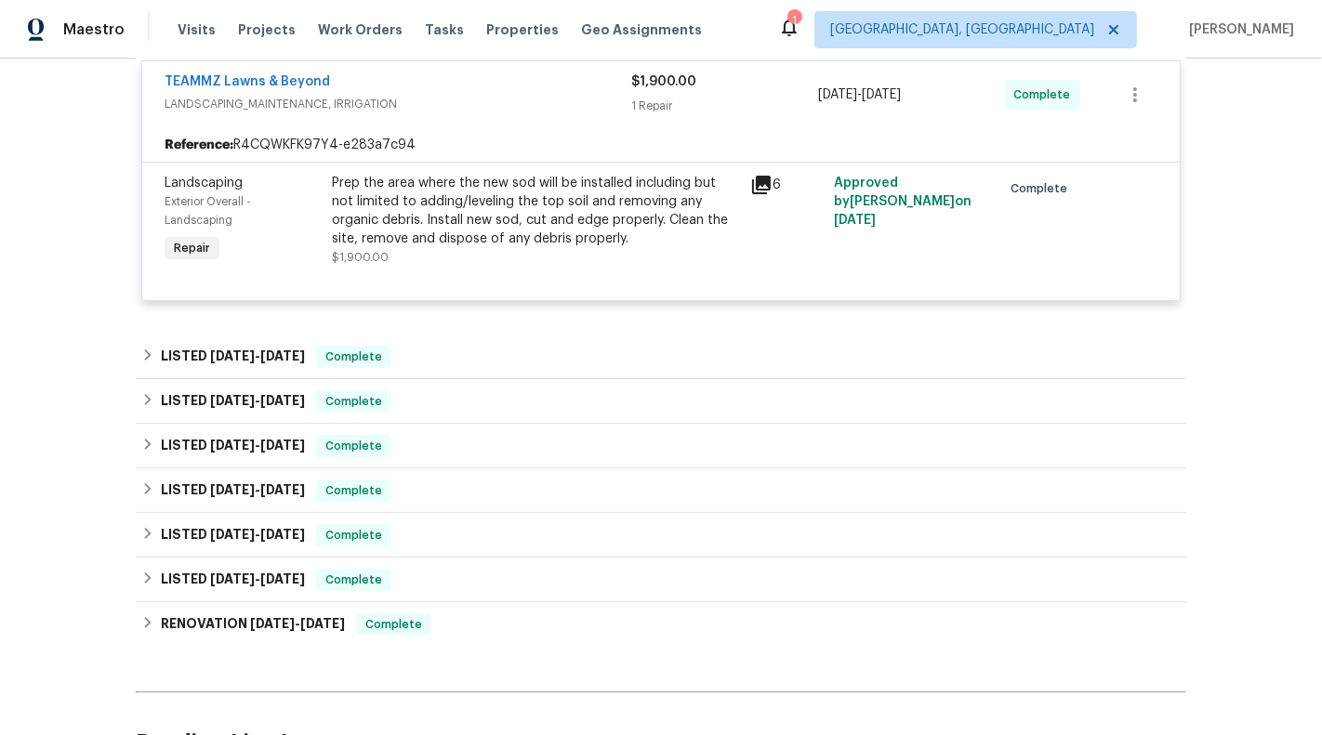
scroll to position [378, 0]
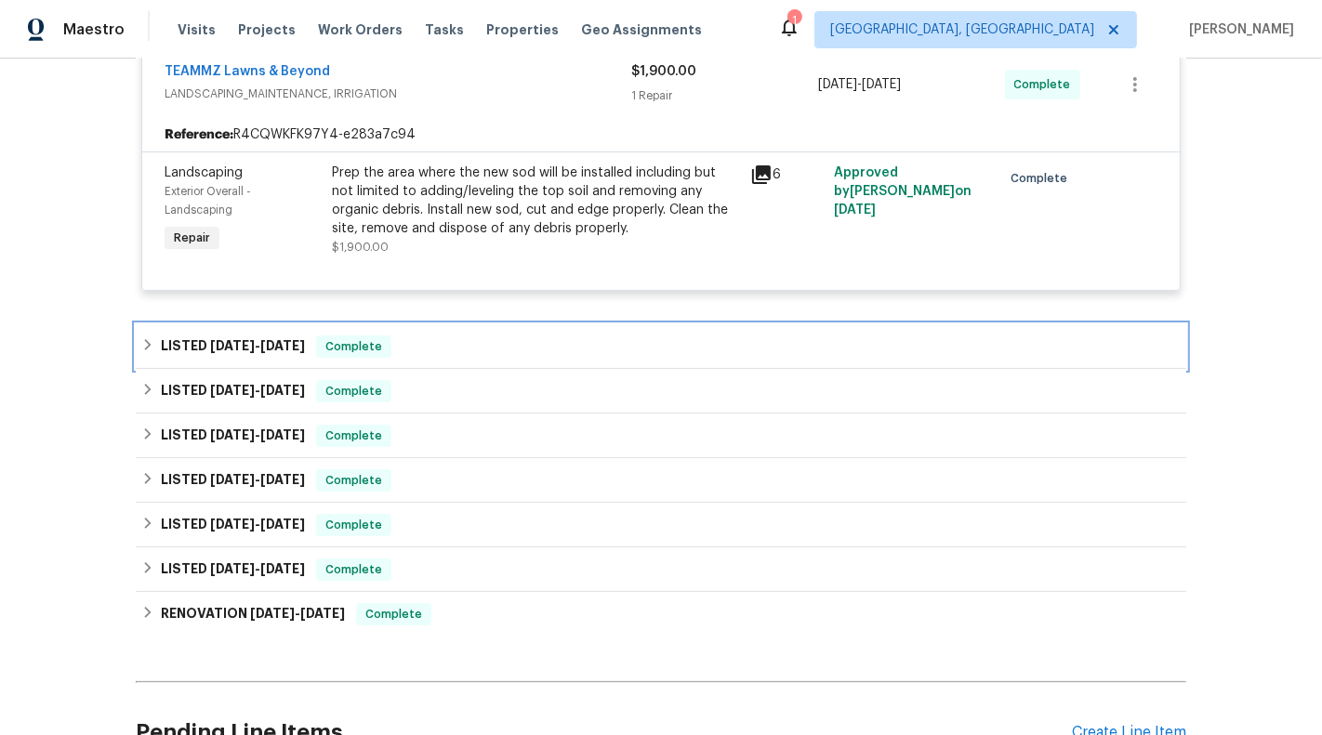
click at [459, 341] on div "LISTED [DATE] - [DATE] Complete" at bounding box center [660, 347] width 1039 height 22
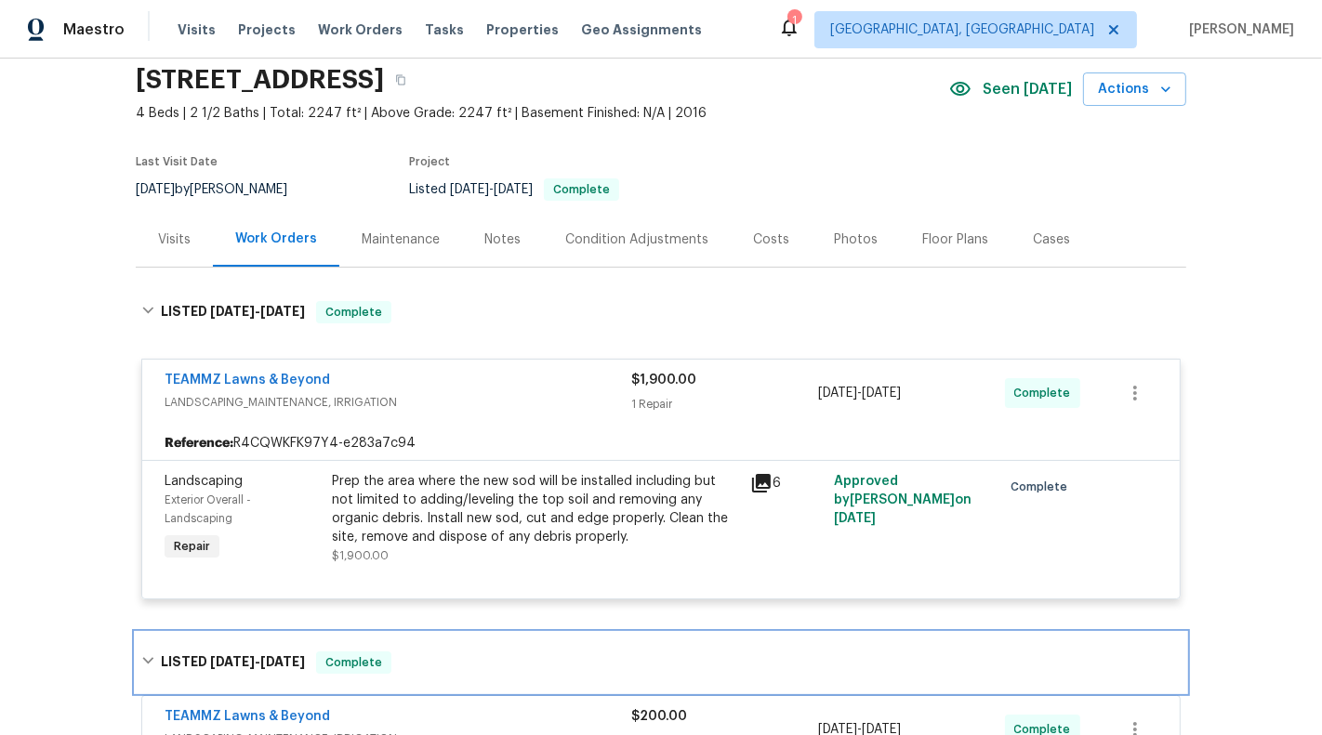
scroll to position [154, 0]
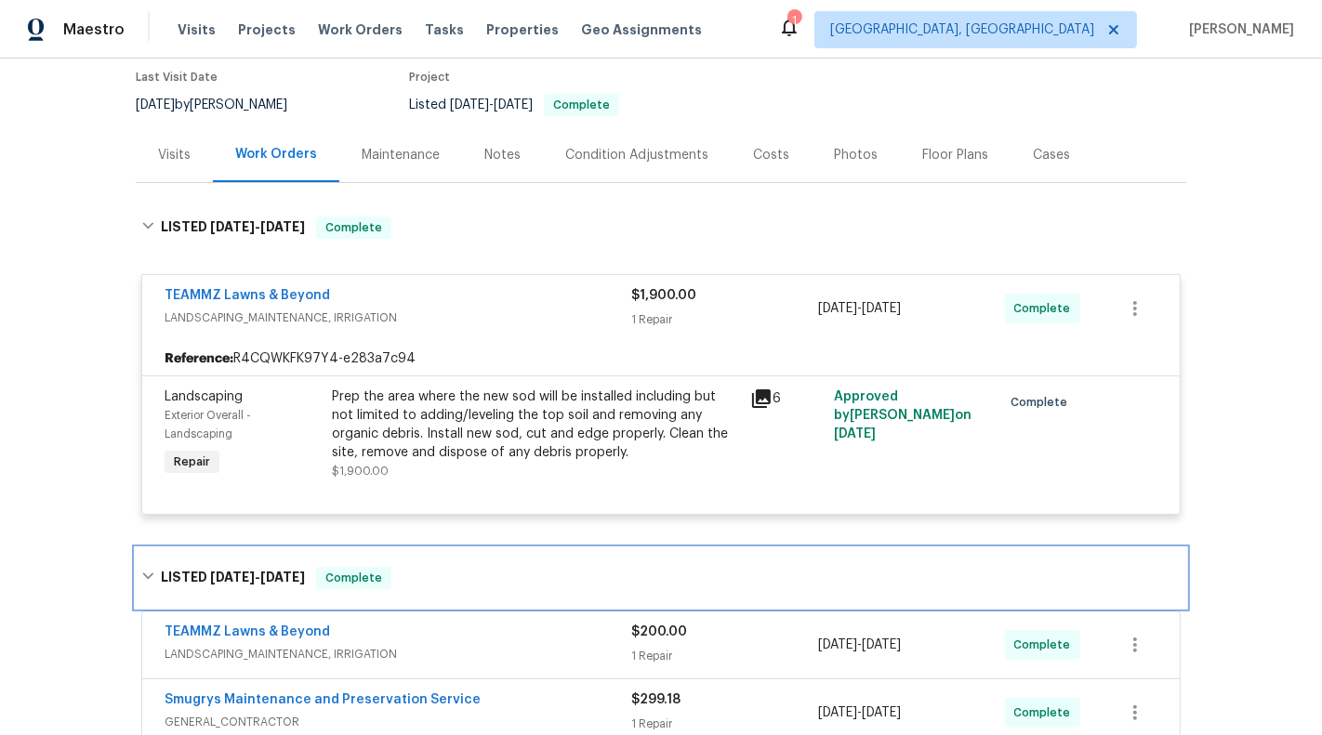
click at [532, 579] on div "LISTED 7/24/25 - 7/30/25 Complete" at bounding box center [660, 578] width 1039 height 22
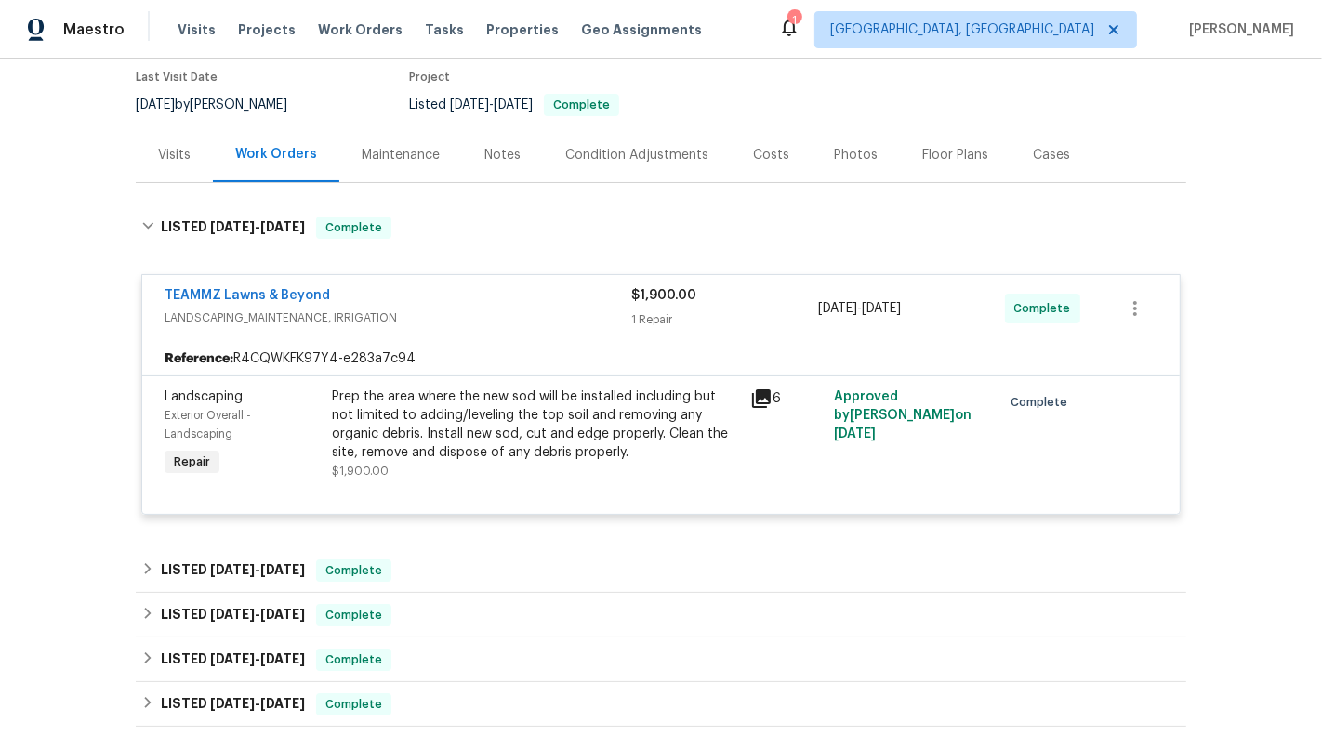
click at [544, 444] on div "Prep the area where the new sod will be installed including but not limited to …" at bounding box center [535, 425] width 407 height 74
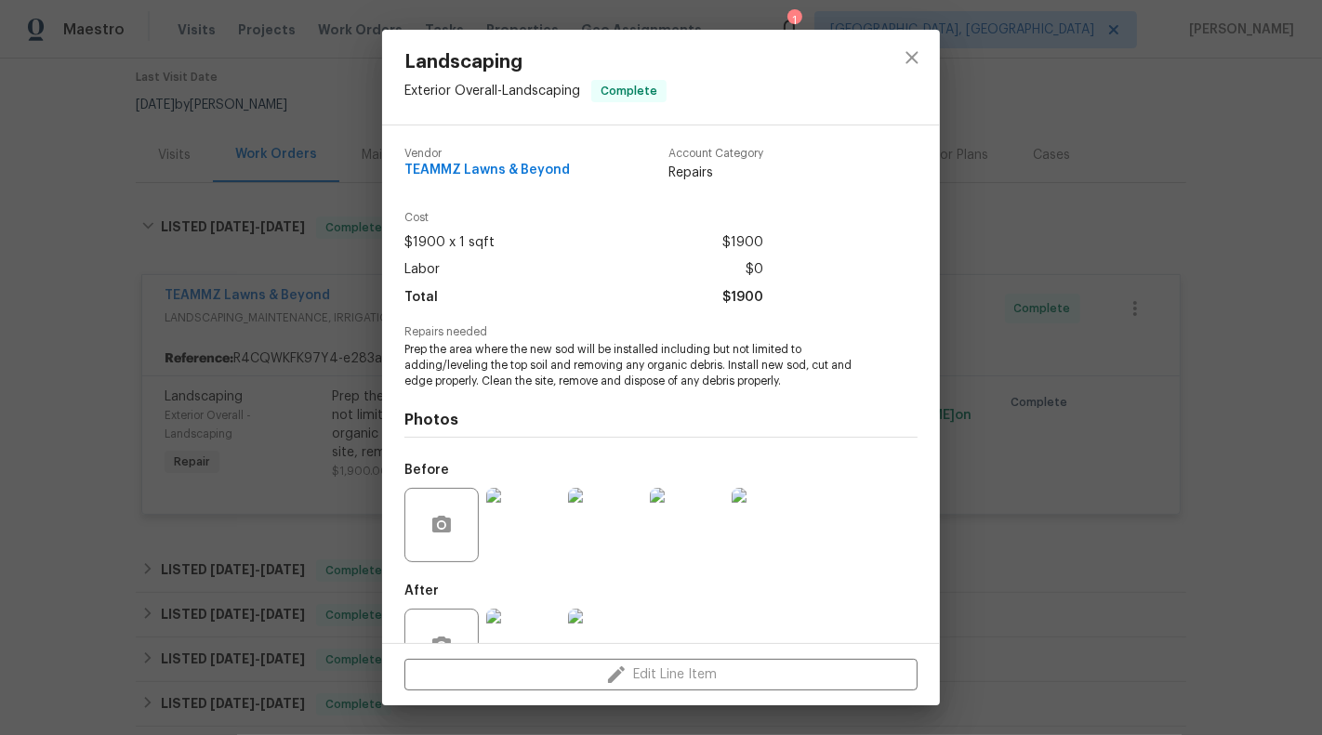
scroll to position [59, 0]
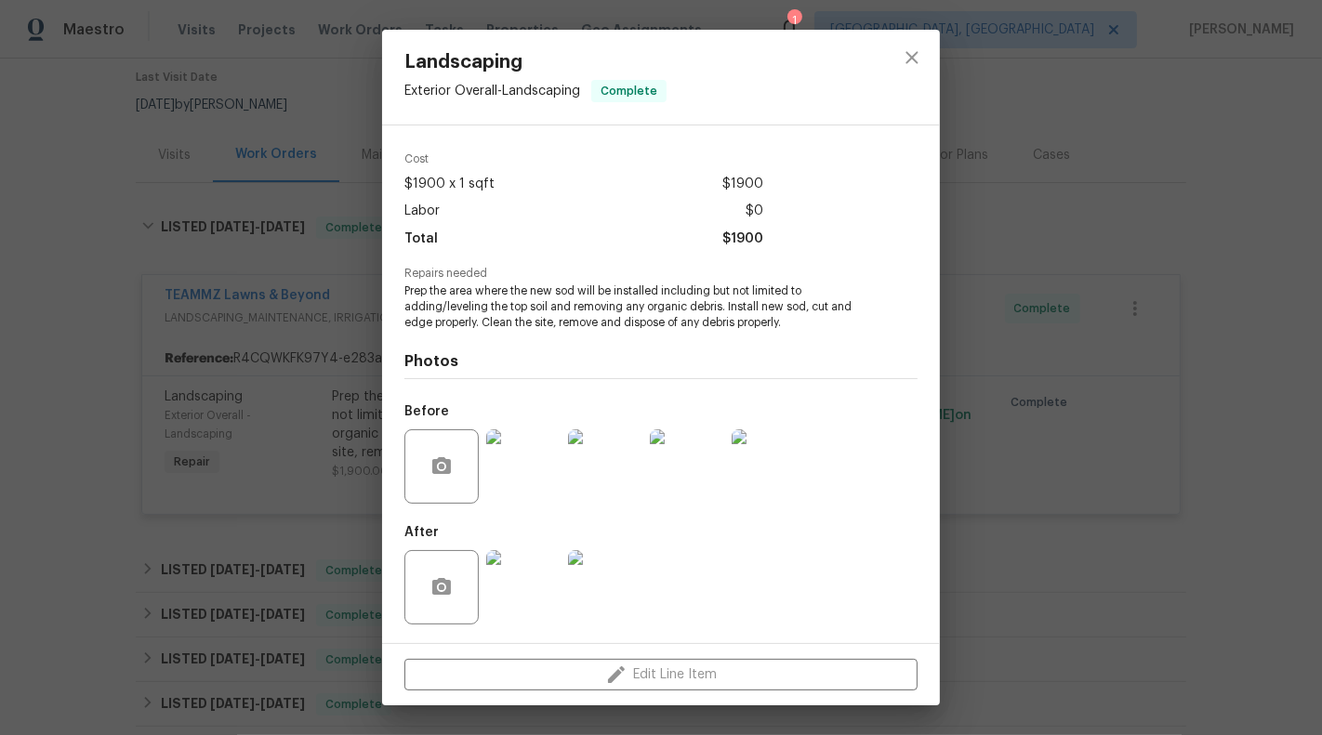
click at [534, 601] on img at bounding box center [523, 587] width 74 height 74
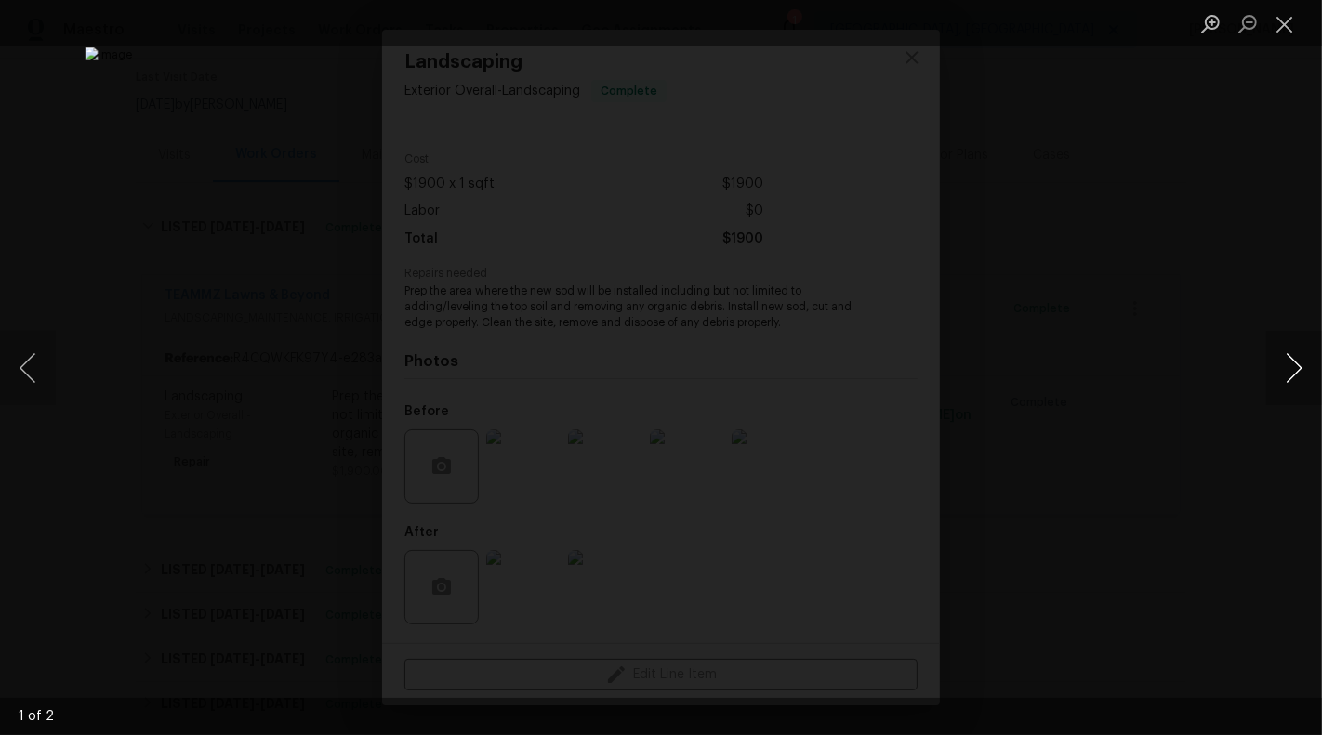
click at [1286, 379] on button "Next image" at bounding box center [1294, 368] width 56 height 74
click at [1289, 19] on button "Close lightbox" at bounding box center [1284, 23] width 37 height 33
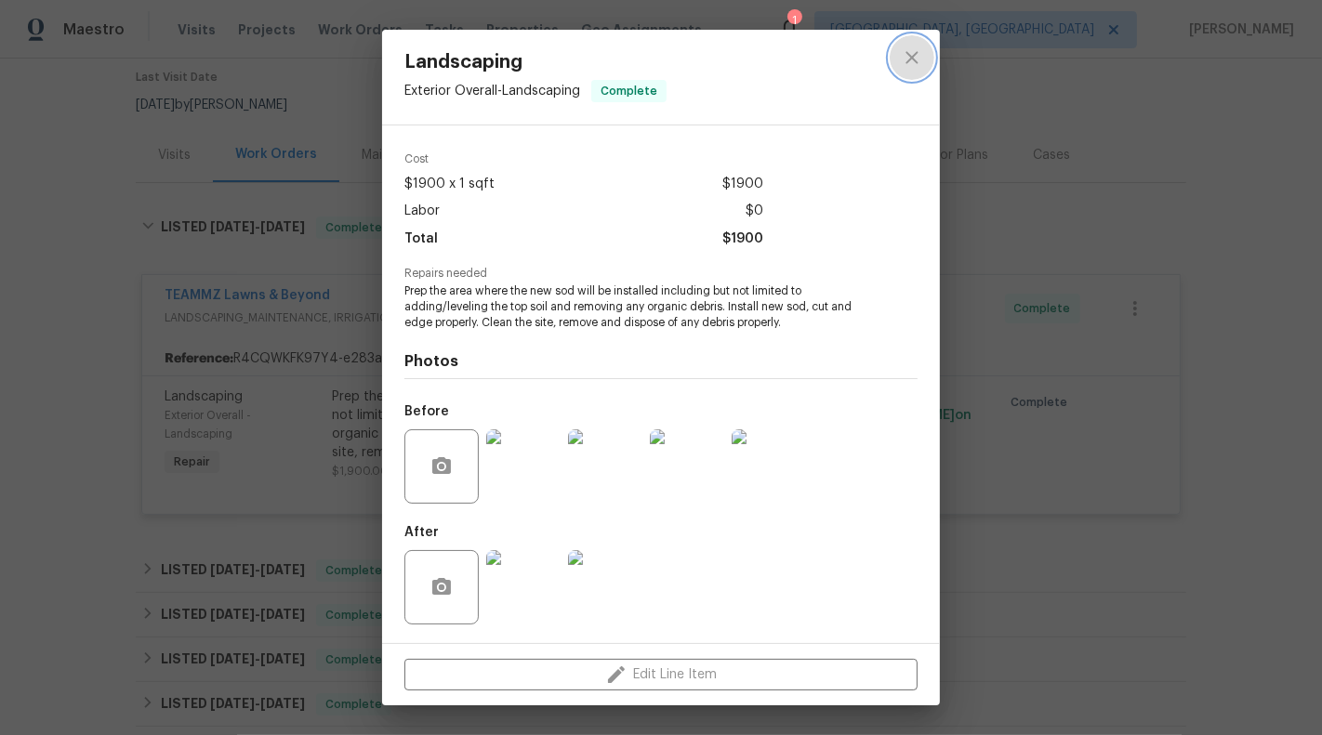
click at [907, 60] on icon "close" at bounding box center [912, 57] width 22 height 22
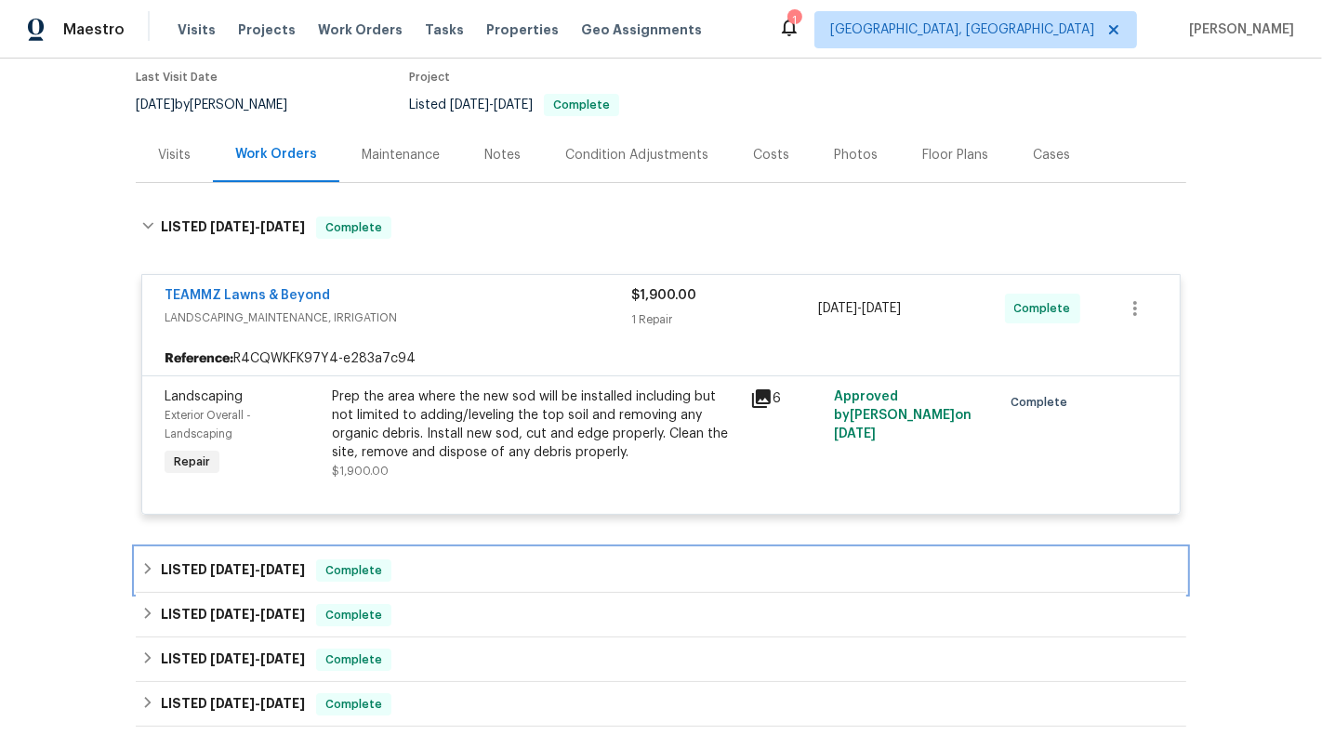
click at [604, 553] on div "LISTED 7/24/25 - 7/30/25 Complete" at bounding box center [661, 570] width 1050 height 45
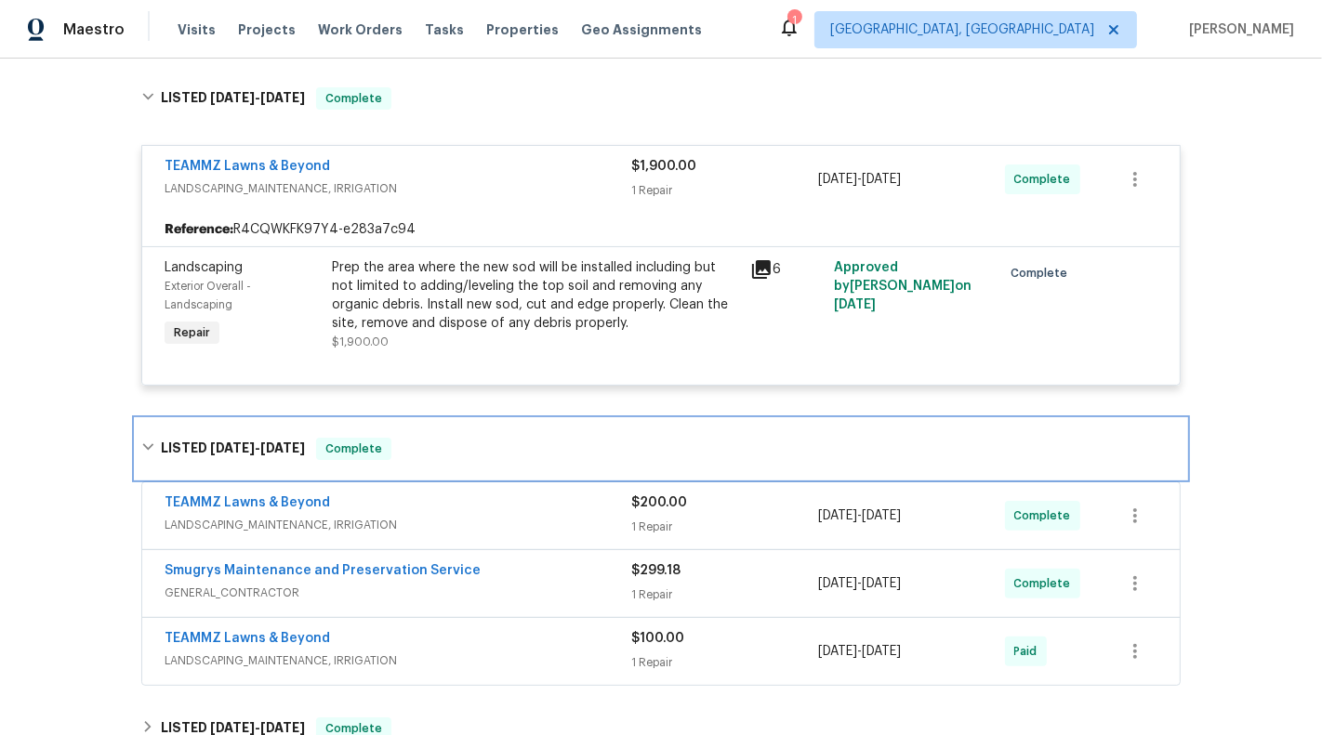
scroll to position [291, 0]
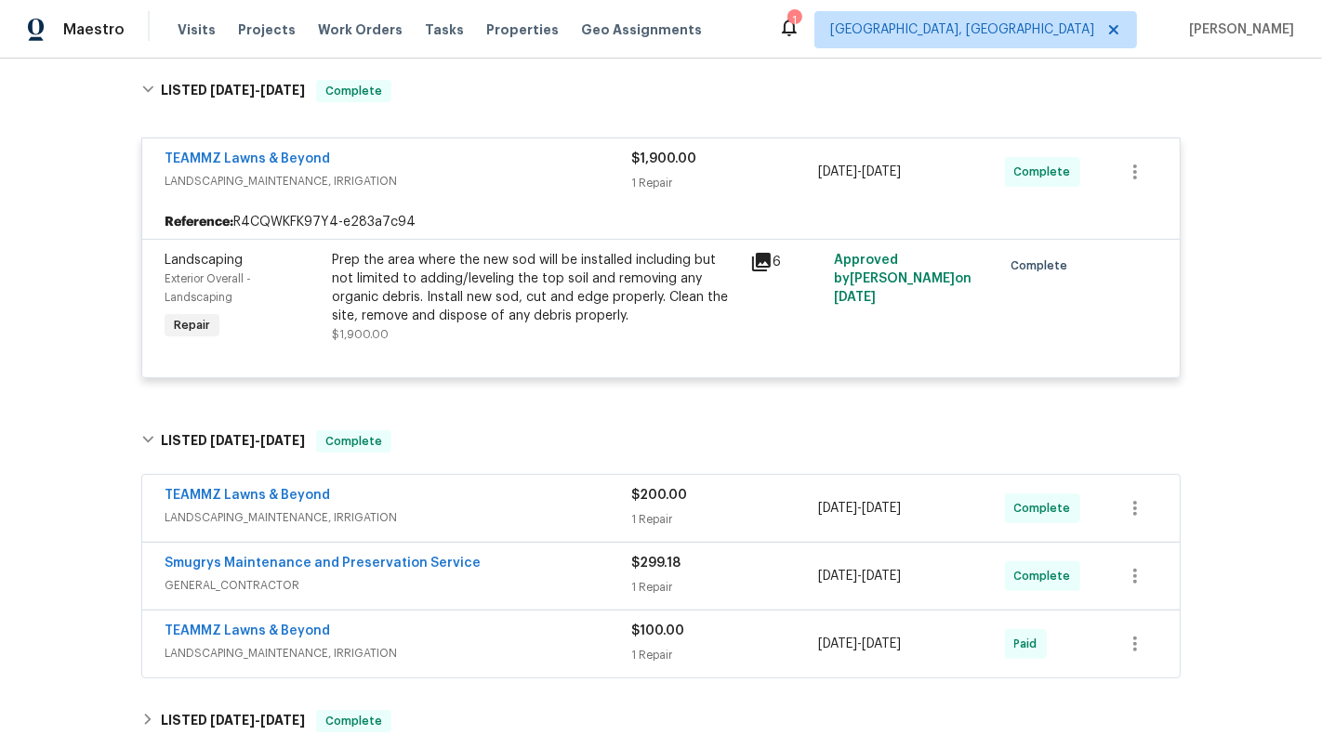
click at [605, 504] on div "TEAMMZ Lawns & Beyond" at bounding box center [398, 497] width 467 height 22
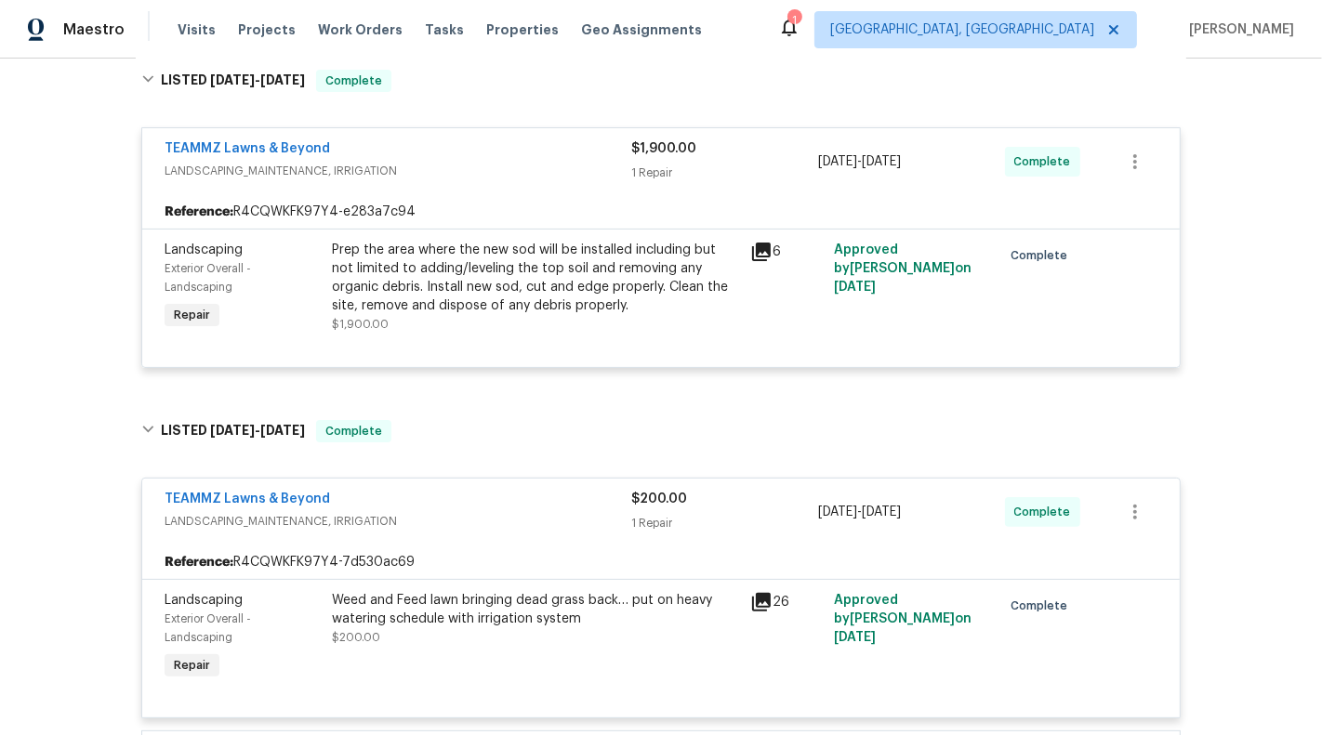
scroll to position [294, 0]
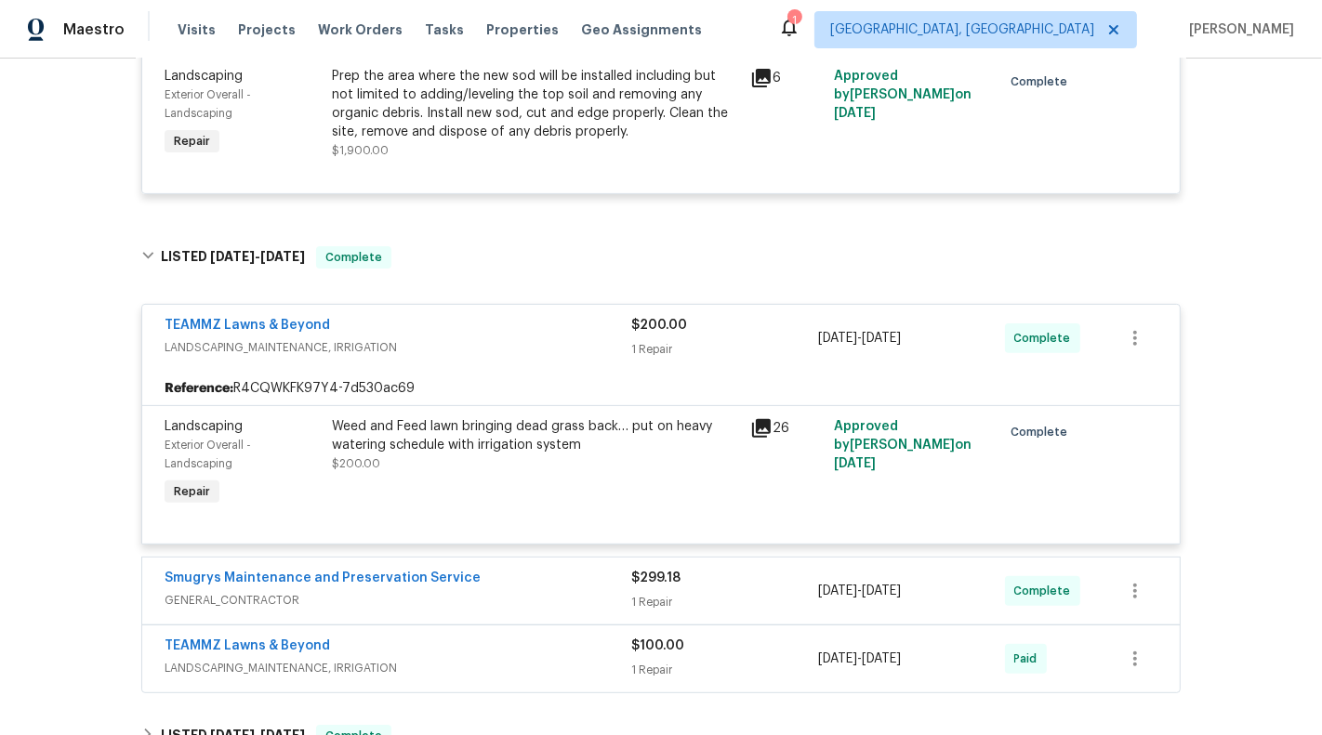
click at [556, 586] on div "Smugrys Maintenance and Preservation Service" at bounding box center [398, 580] width 467 height 22
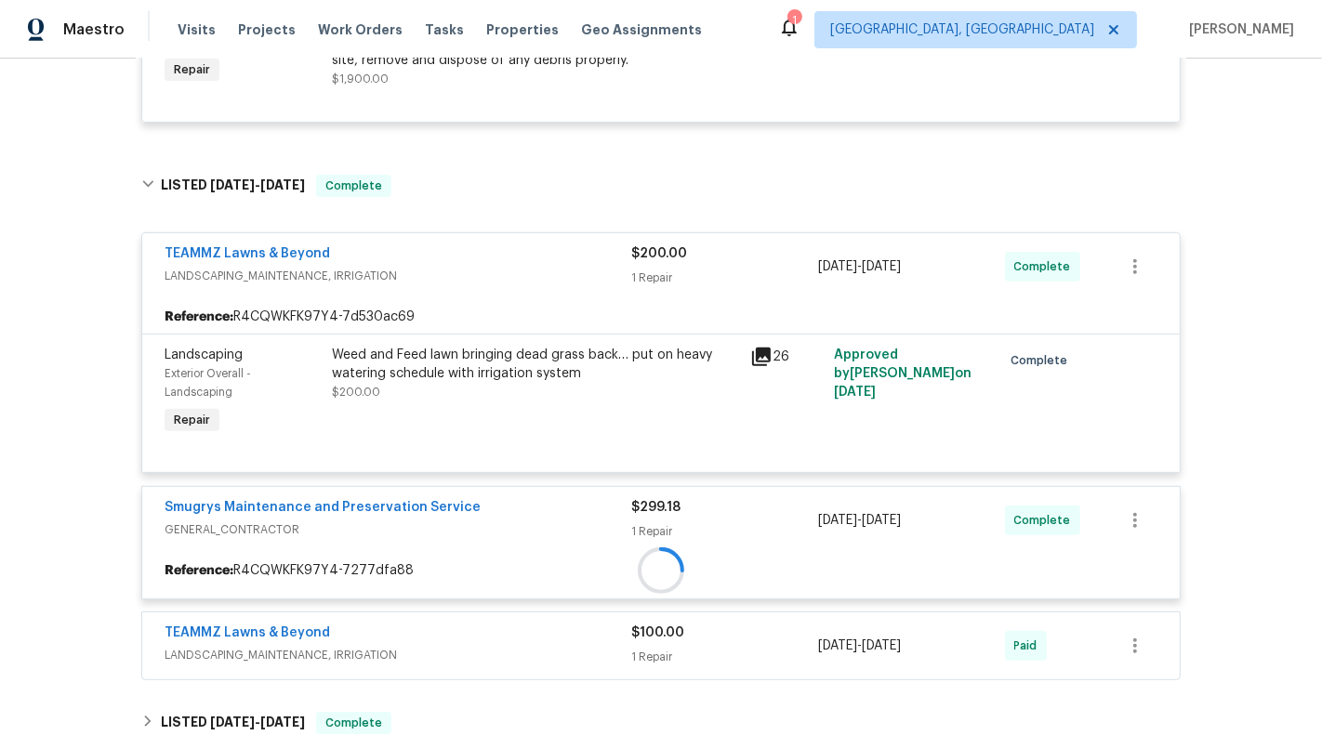
scroll to position [560, 0]
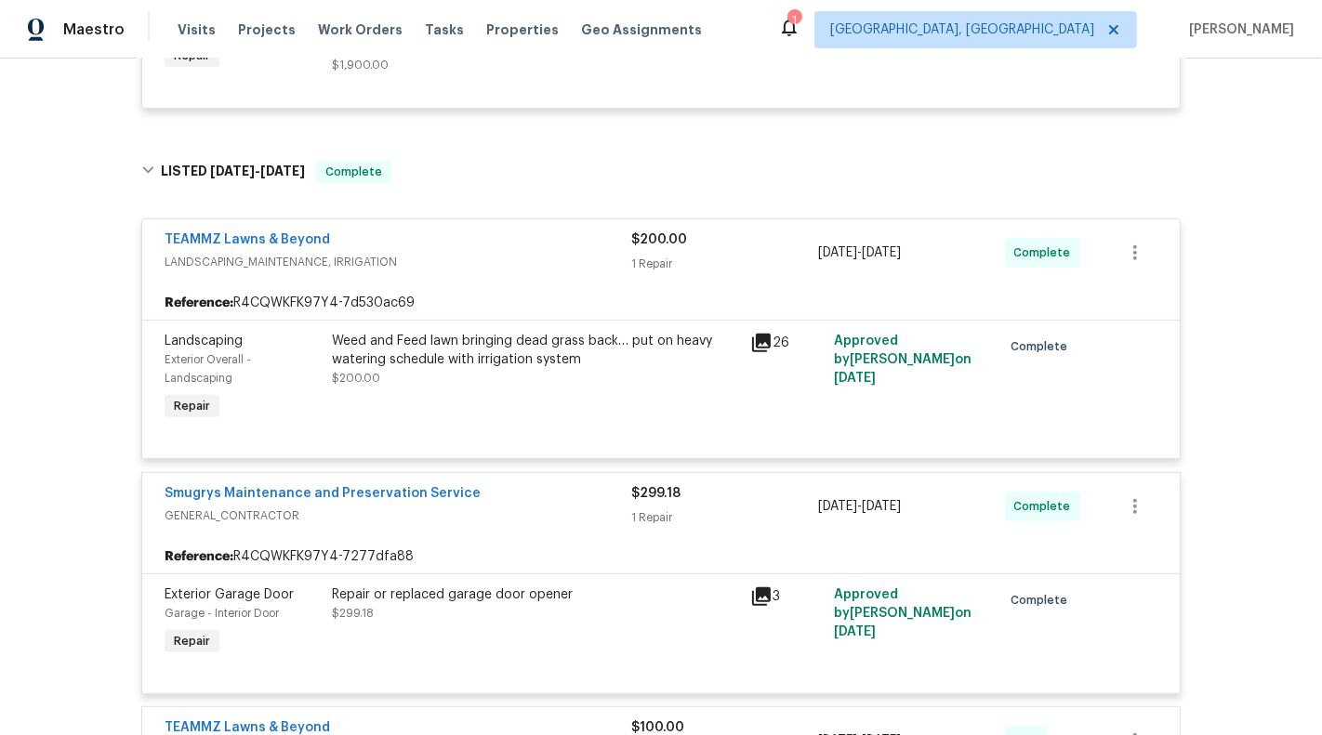
click at [557, 511] on span "GENERAL_CONTRACTOR" at bounding box center [398, 516] width 467 height 19
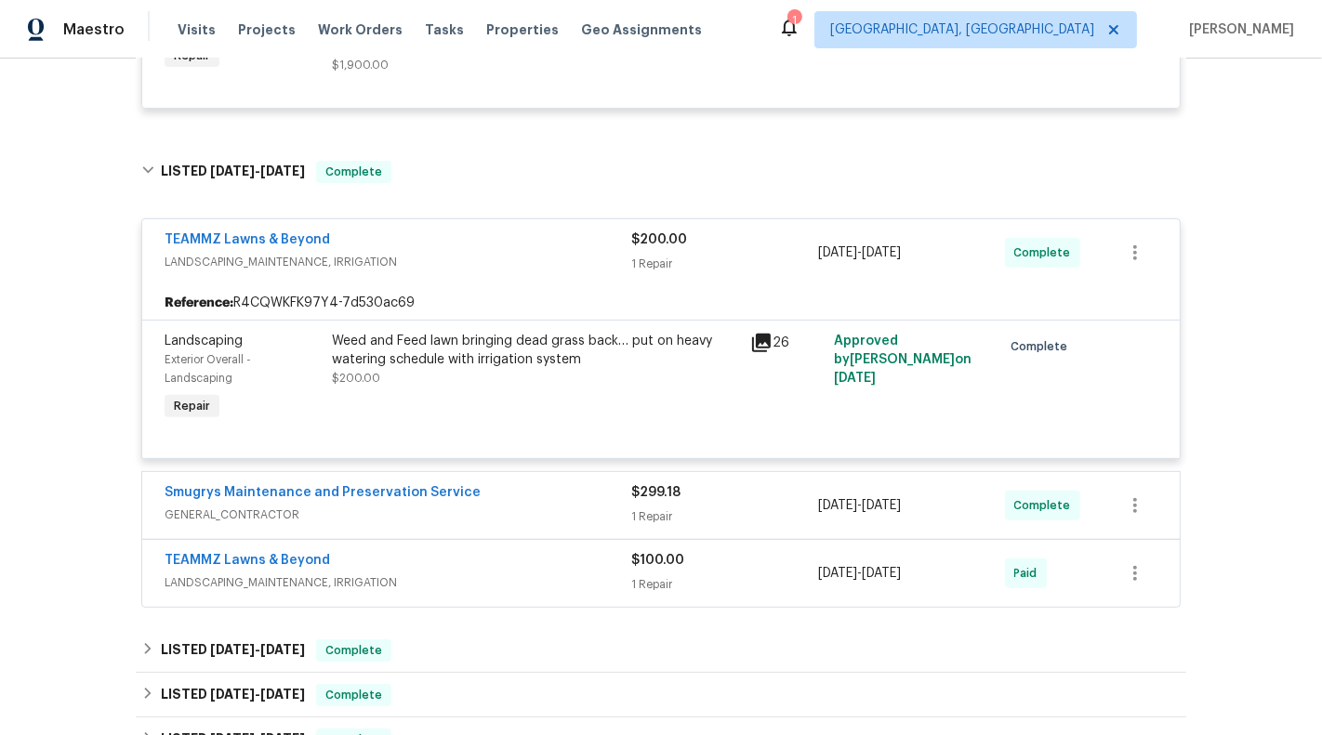
click at [540, 581] on span "LANDSCAPING_MAINTENANCE, IRRIGATION" at bounding box center [398, 583] width 467 height 19
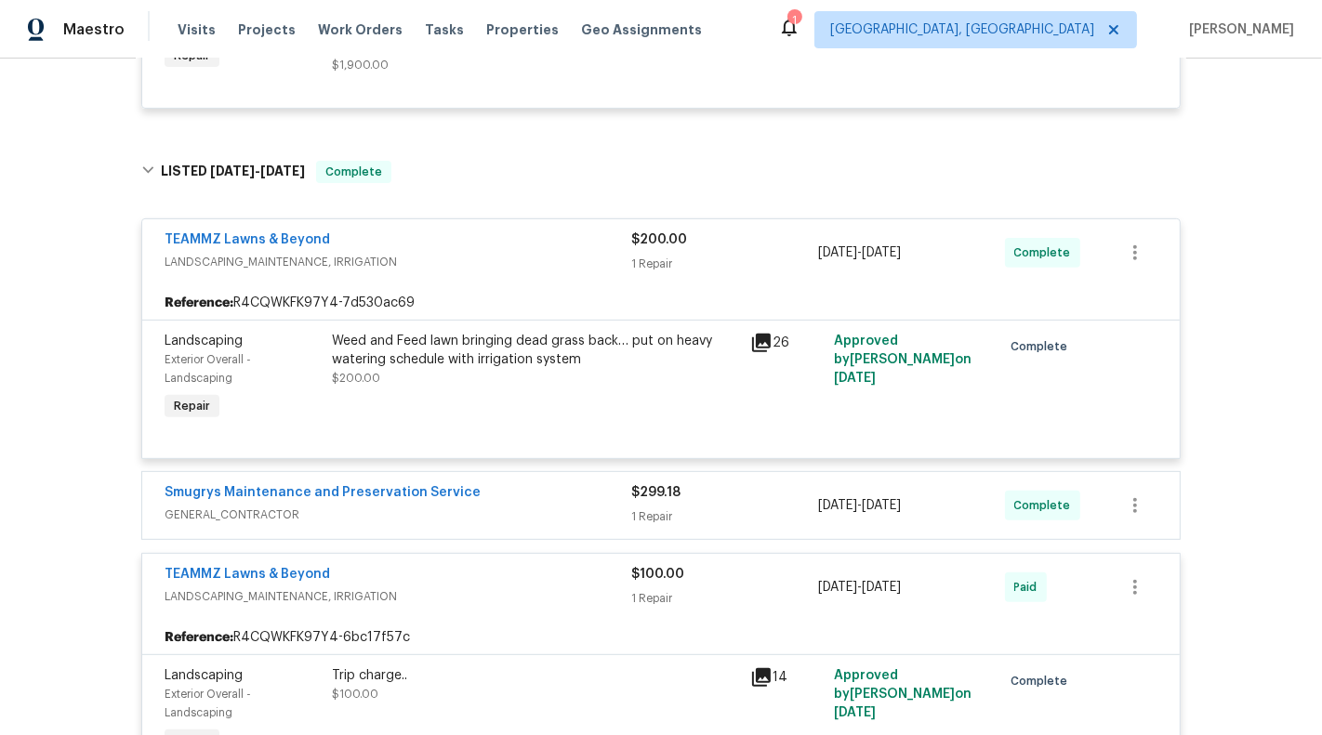
scroll to position [582, 0]
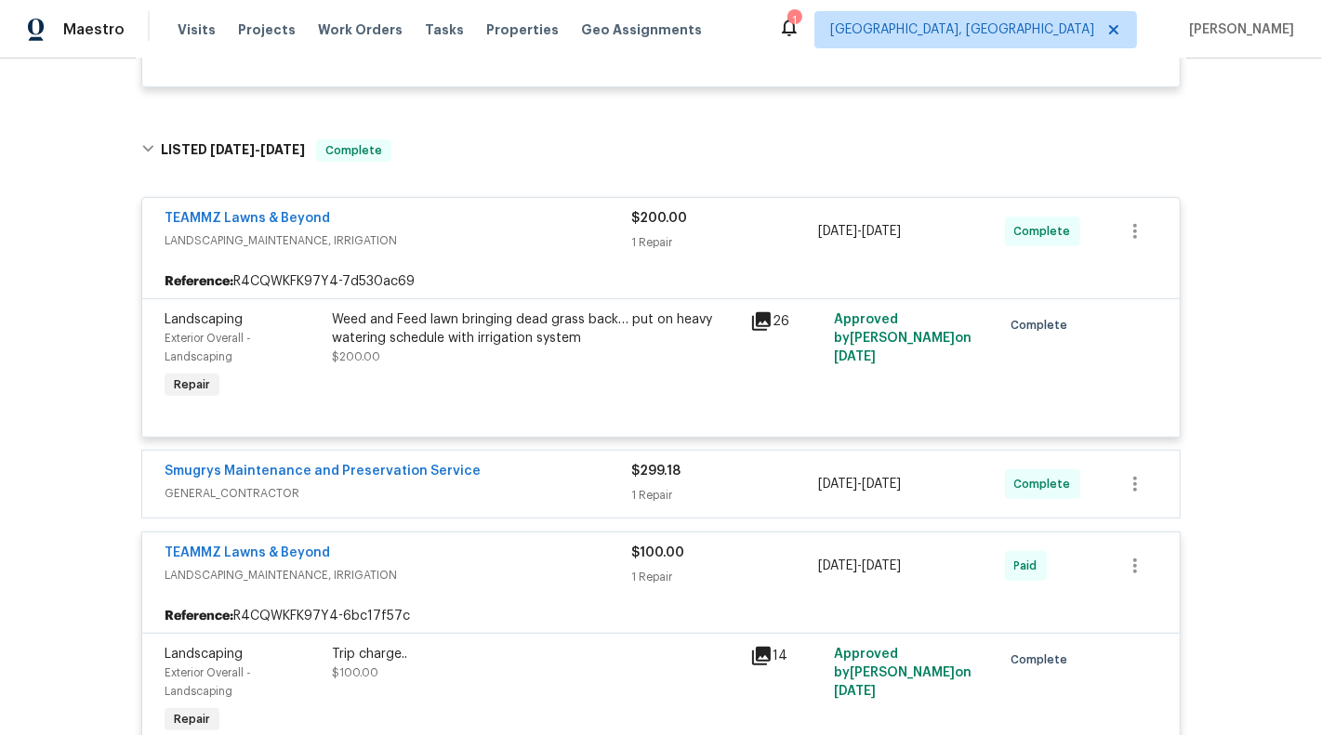
click at [538, 569] on span "LANDSCAPING_MAINTENANCE, IRRIGATION" at bounding box center [398, 575] width 467 height 19
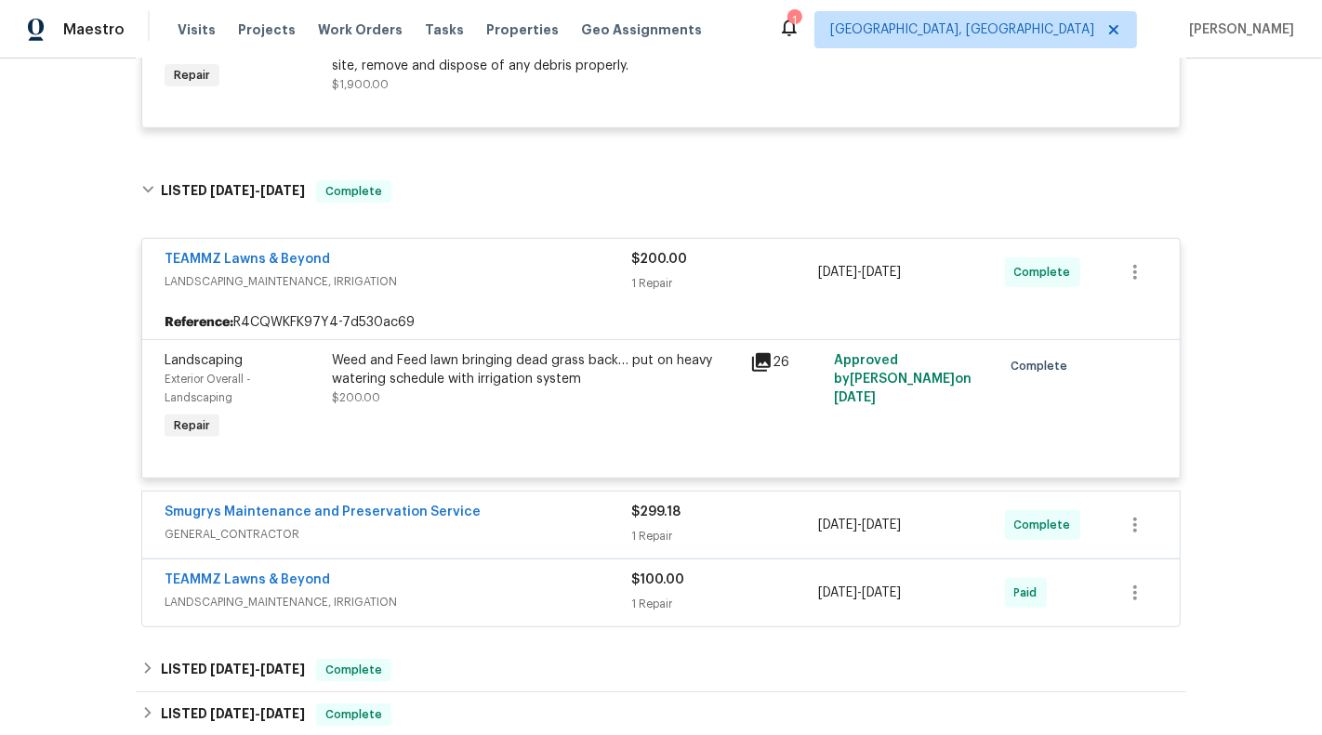
scroll to position [534, 0]
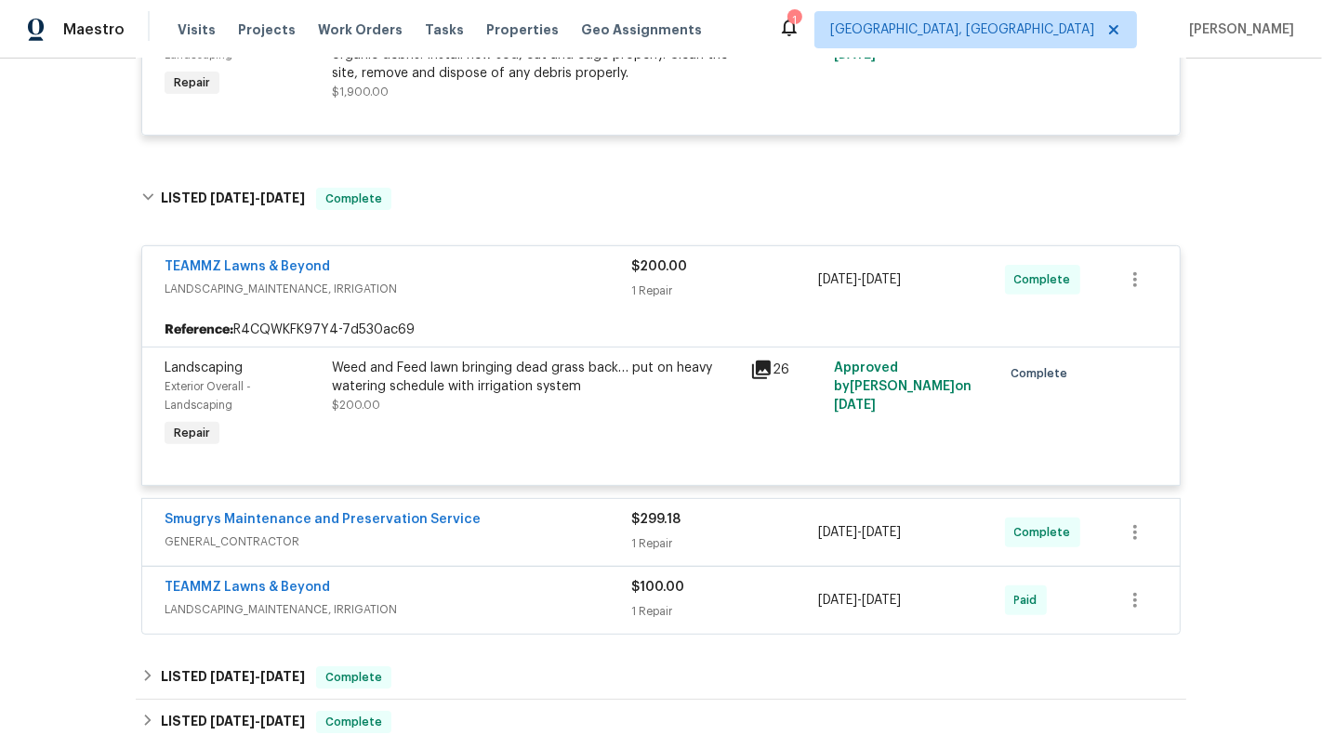
click at [538, 569] on div "TEAMMZ Lawns & Beyond LANDSCAPING_MAINTENANCE, IRRIGATION $100.00 1 Repair 7/28…" at bounding box center [660, 600] width 1037 height 67
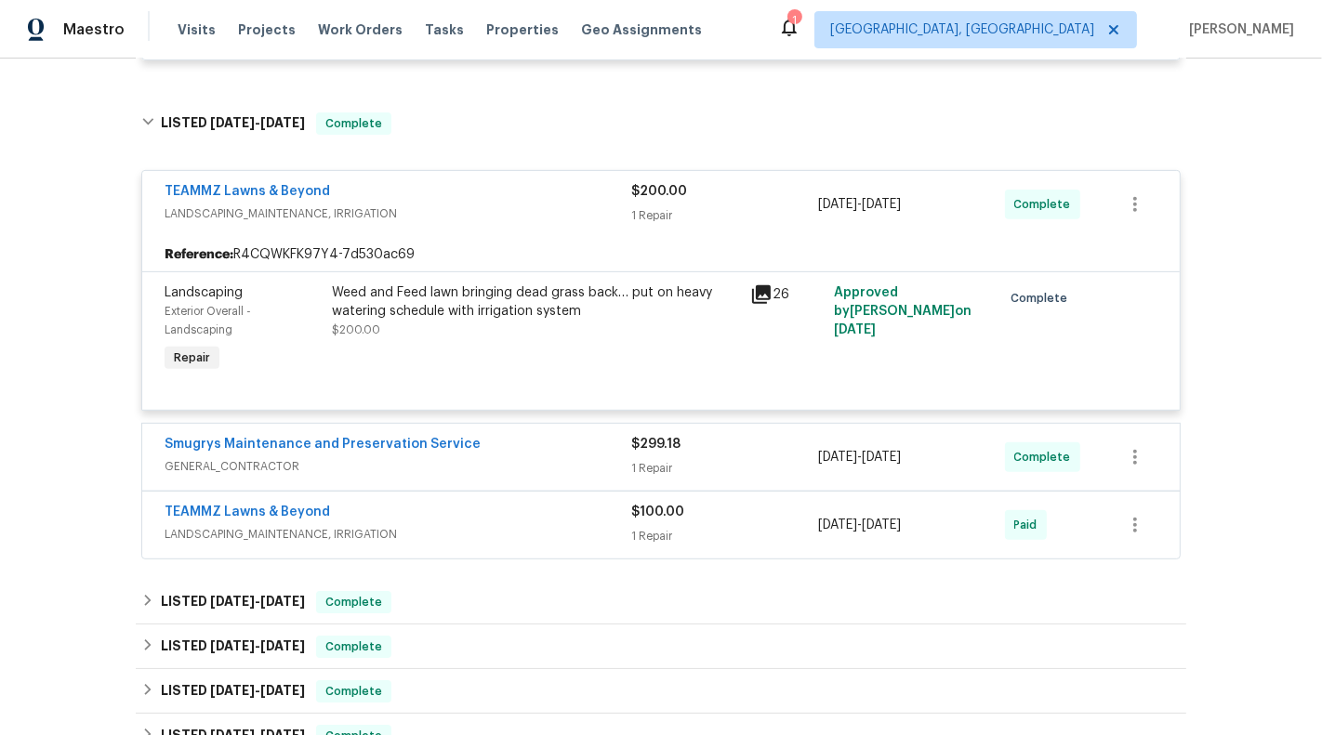
click at [523, 529] on span "LANDSCAPING_MAINTENANCE, IRRIGATION" at bounding box center [398, 534] width 467 height 19
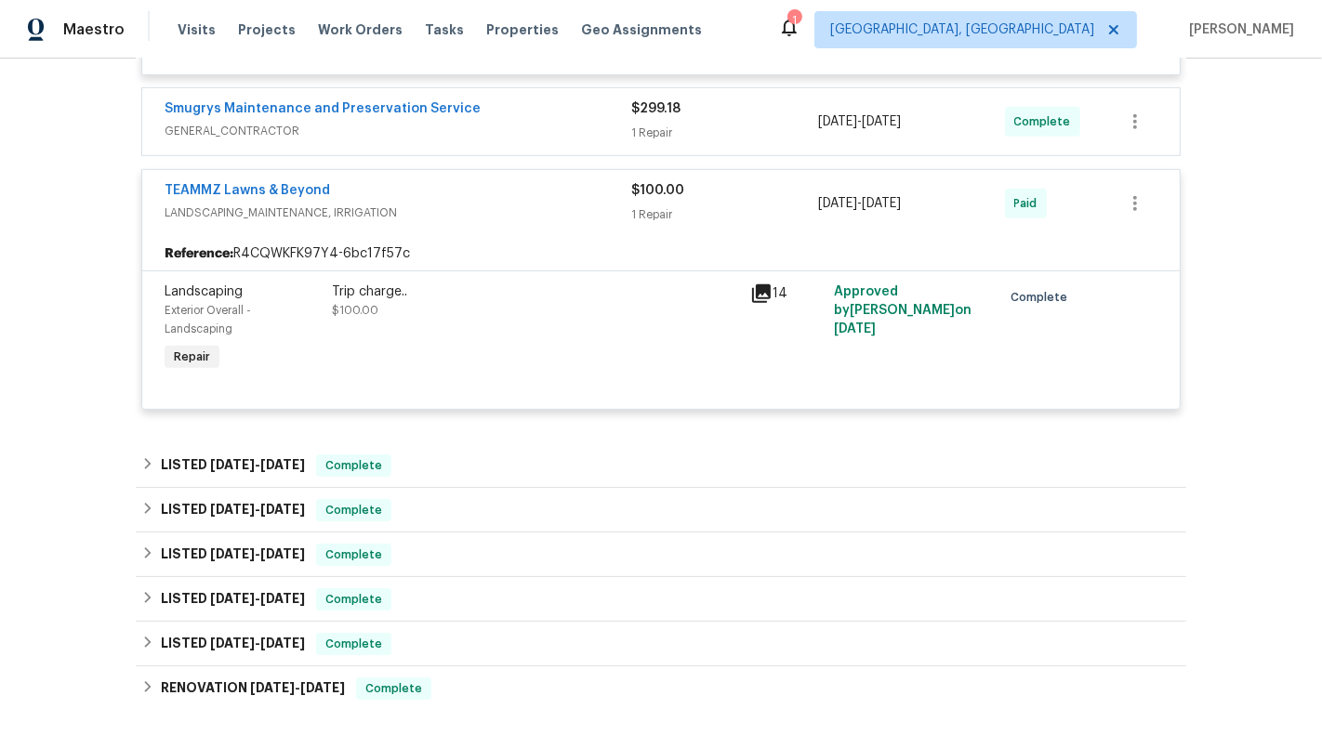
scroll to position [943, 0]
click at [351, 272] on div "Landscaping Exterior Overall - Landscaping Repair Trip charge.. $100.00 14 Appr…" at bounding box center [660, 341] width 1037 height 138
click at [369, 298] on div "Trip charge.." at bounding box center [535, 293] width 407 height 19
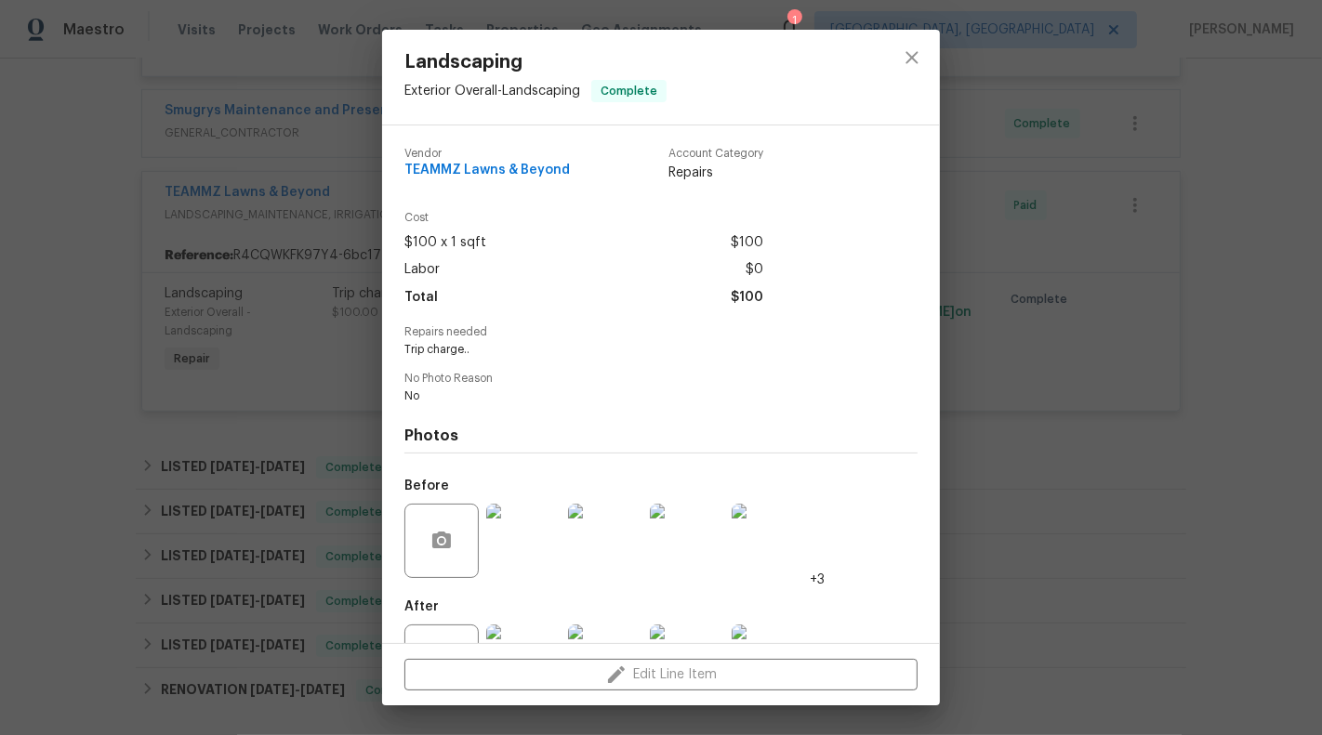
scroll to position [74, 0]
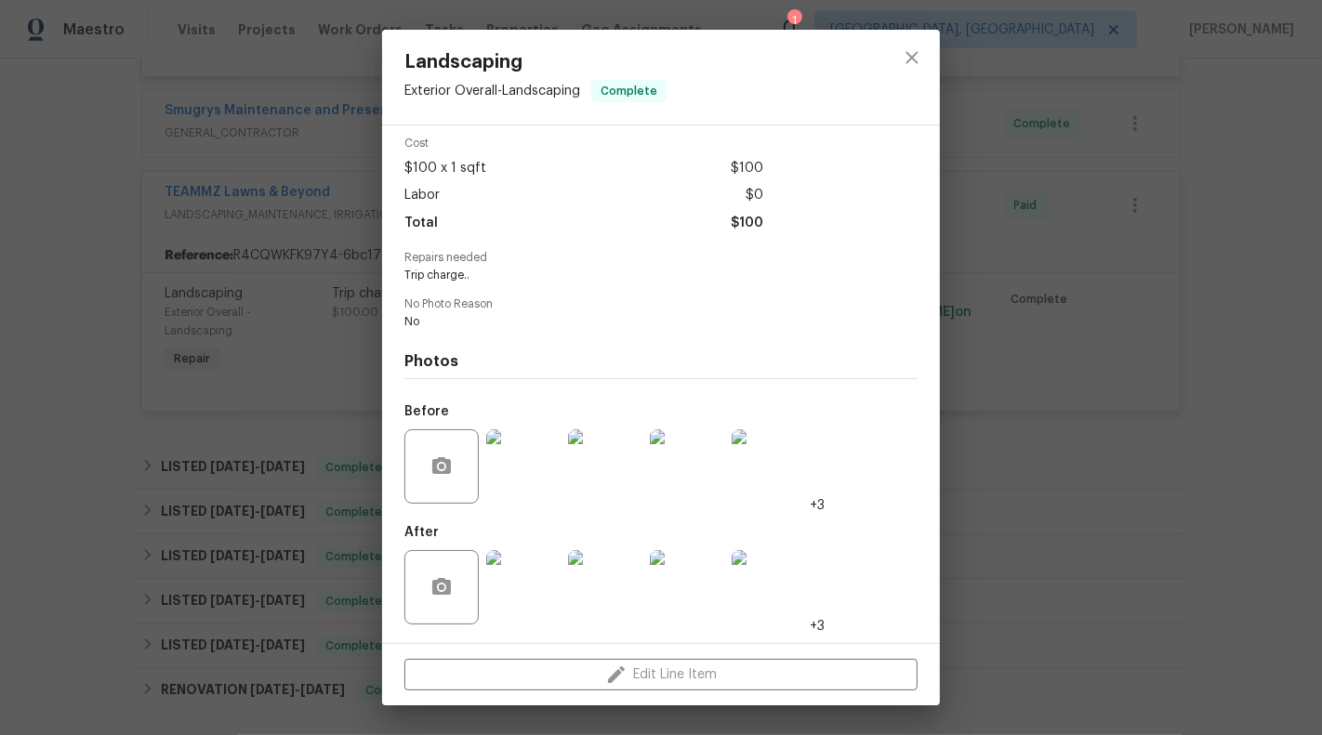
click at [522, 596] on img at bounding box center [523, 587] width 74 height 74
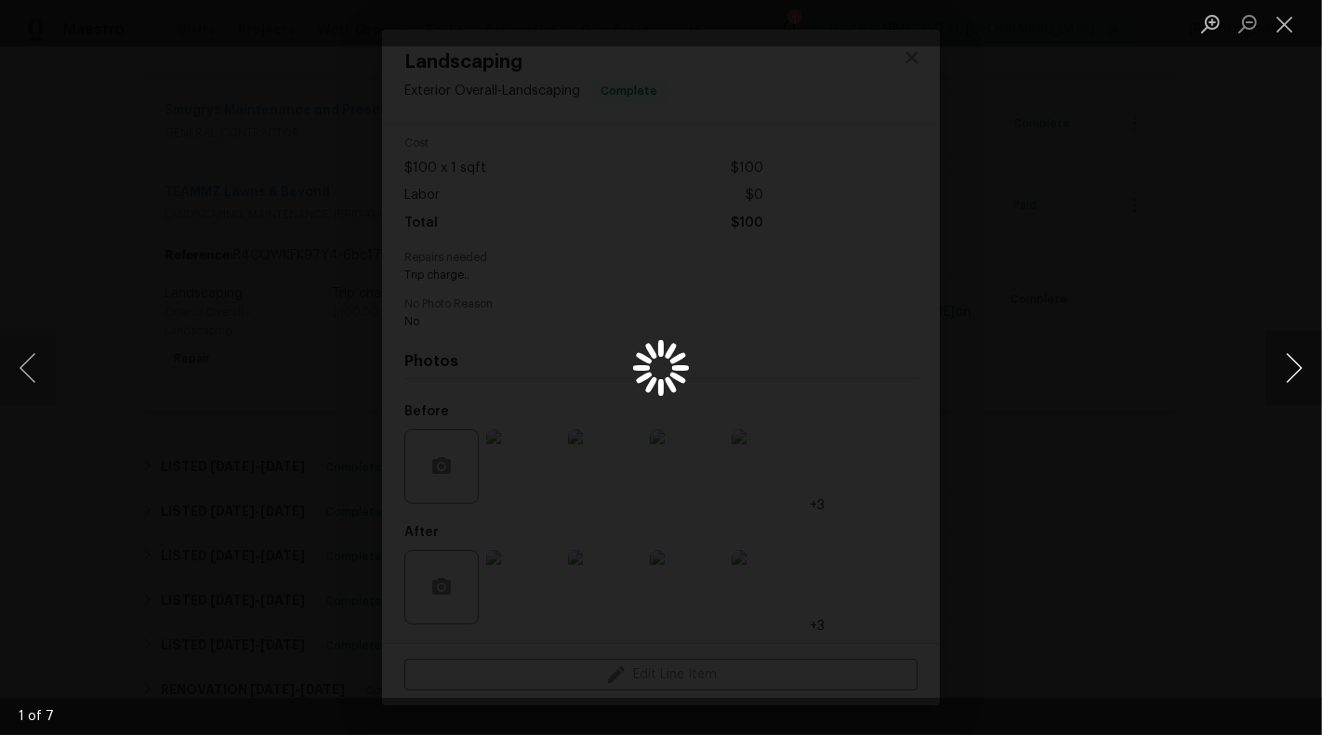
click at [1297, 367] on button "Next image" at bounding box center [1294, 368] width 56 height 74
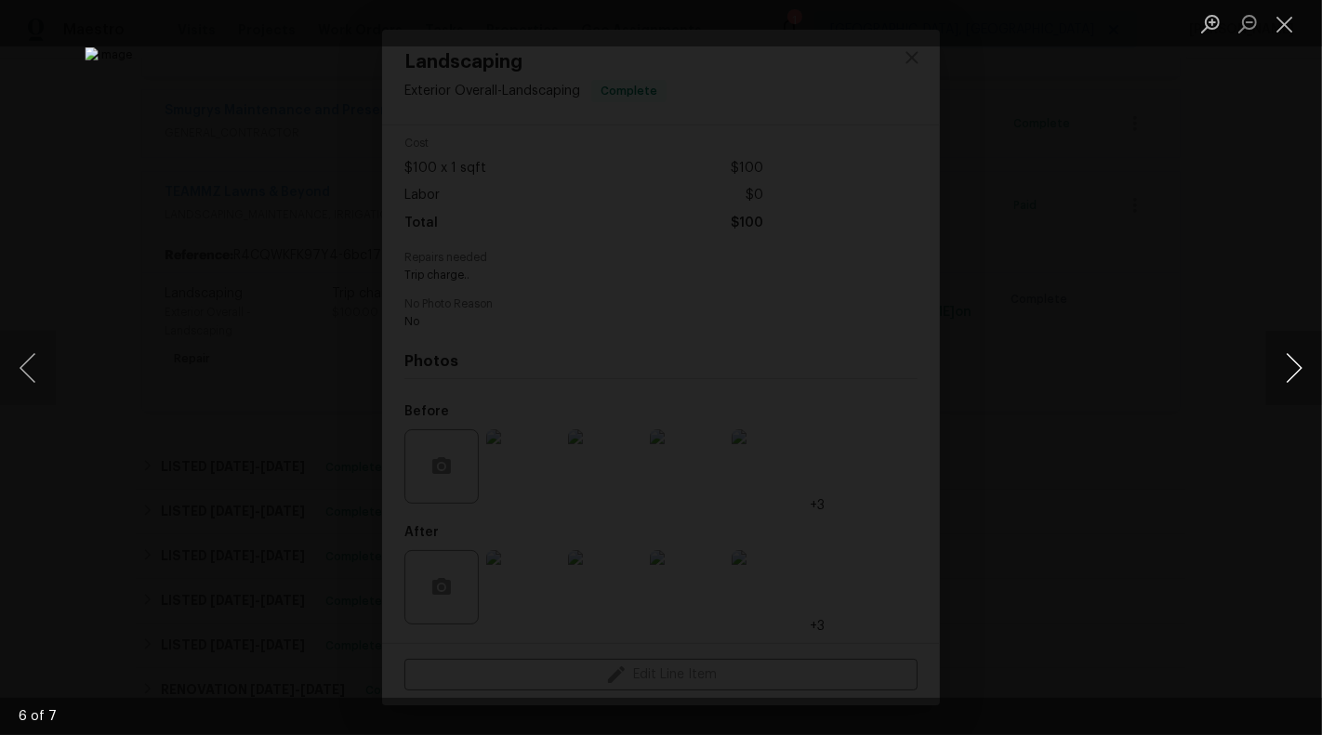
click at [1297, 367] on button "Next image" at bounding box center [1294, 368] width 56 height 74
click at [1300, 7] on li "Lightbox" at bounding box center [1284, 23] width 37 height 46
click at [1298, 15] on button "Close lightbox" at bounding box center [1284, 23] width 37 height 33
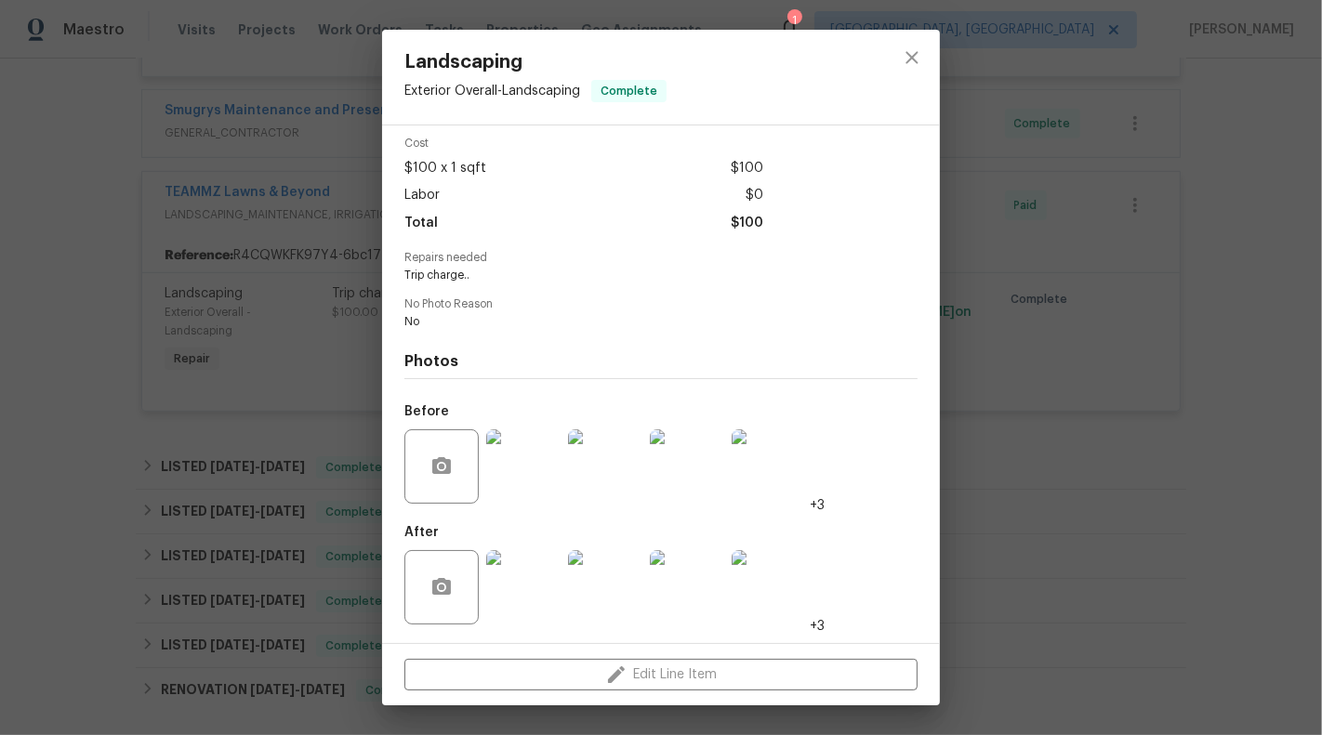
click at [1143, 218] on div "Landscaping Exterior Overall - Landscaping Complete Vendor TEAMMZ Lawns & Beyon…" at bounding box center [661, 367] width 1322 height 735
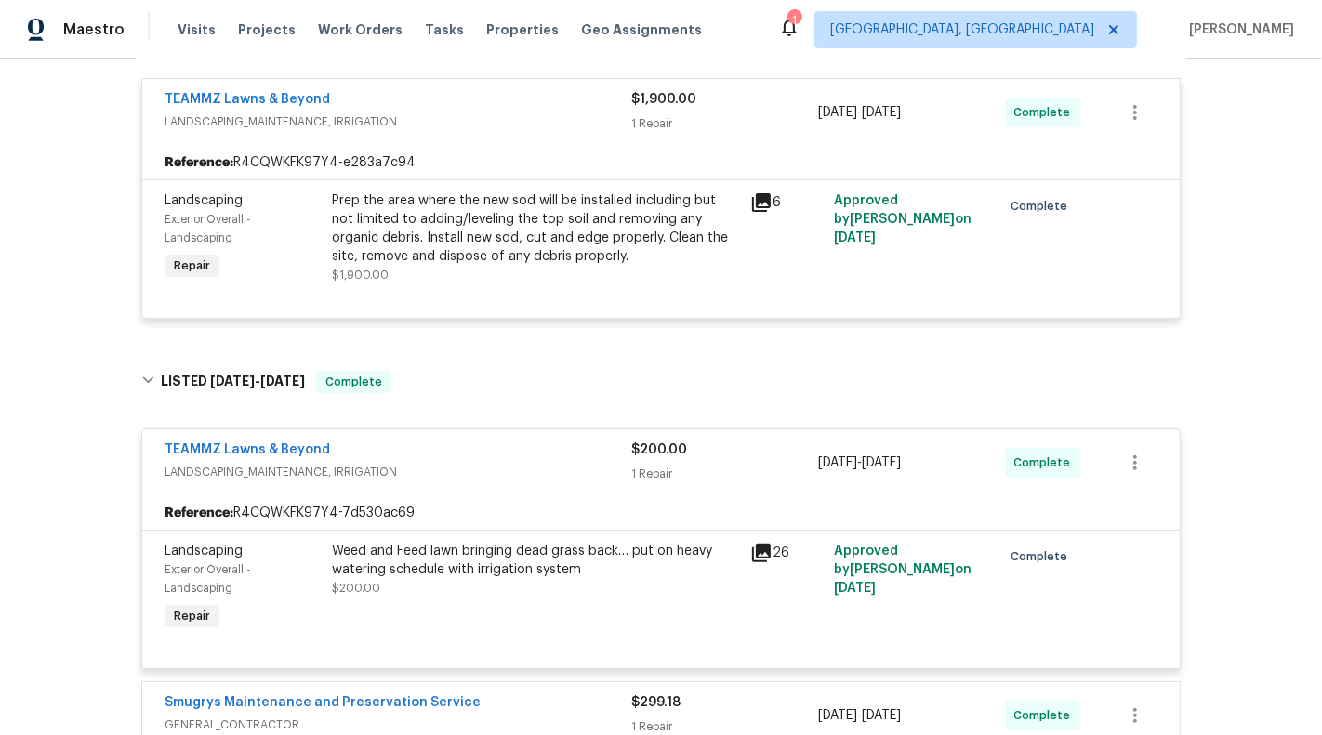
scroll to position [349, 0]
